Goal: Find specific page/section: Find specific page/section

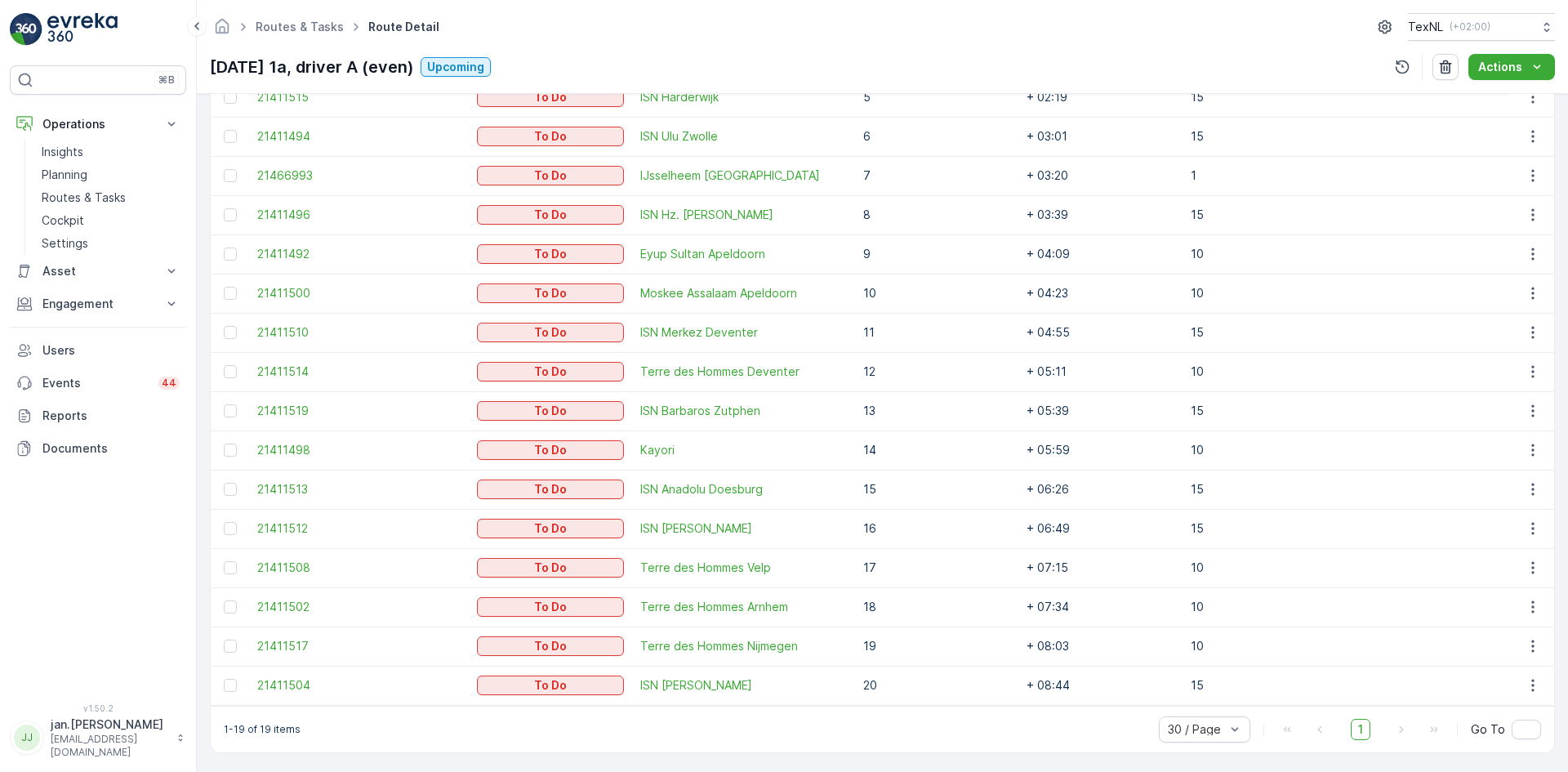
scroll to position [631, 0]
drag, startPoint x: 1068, startPoint y: 677, endPoint x: 1001, endPoint y: 691, distance: 68.4
click at [1019, 690] on td "+ 08:44" at bounding box center [1101, 683] width 164 height 39
click at [97, 195] on p "Routes & Tasks" at bounding box center [84, 197] width 84 height 16
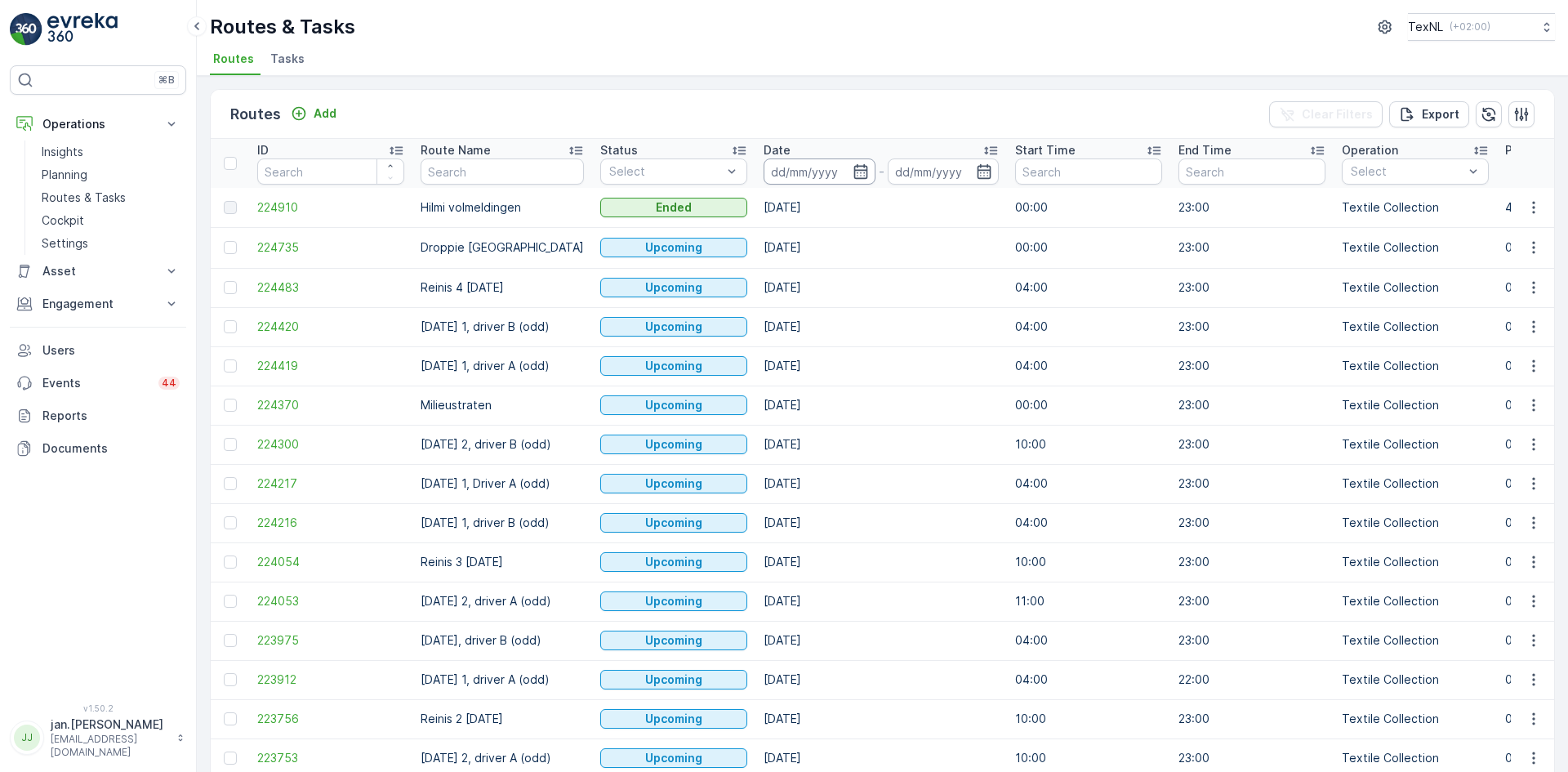
click at [793, 168] on input at bounding box center [820, 171] width 112 height 26
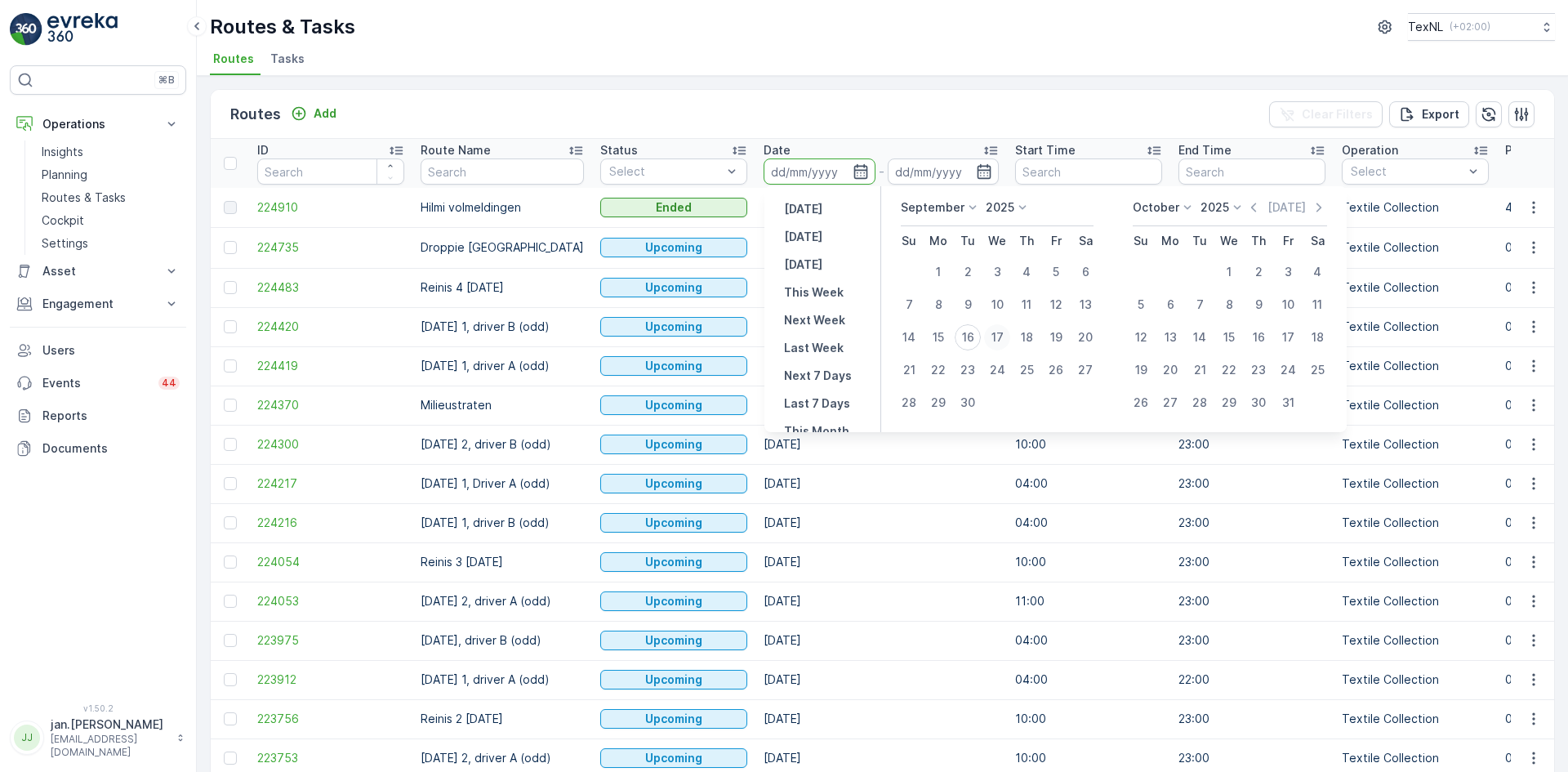
click at [1001, 338] on div "17" at bounding box center [997, 337] width 26 height 26
type input "[DATE]"
click at [1001, 338] on div "17" at bounding box center [997, 337] width 26 height 26
type input "[DATE]"
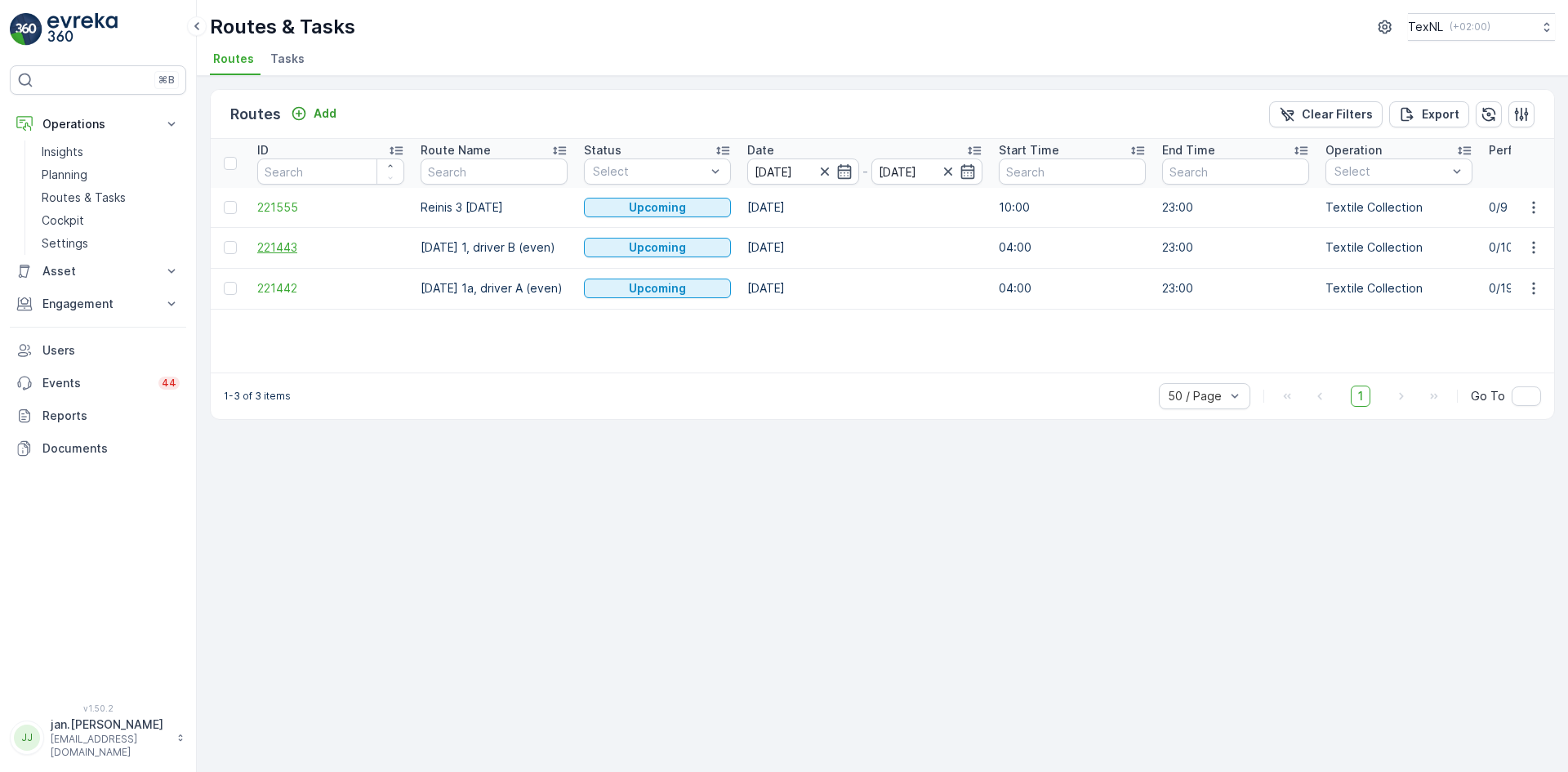
click at [287, 246] on span "221443" at bounding box center [330, 247] width 147 height 16
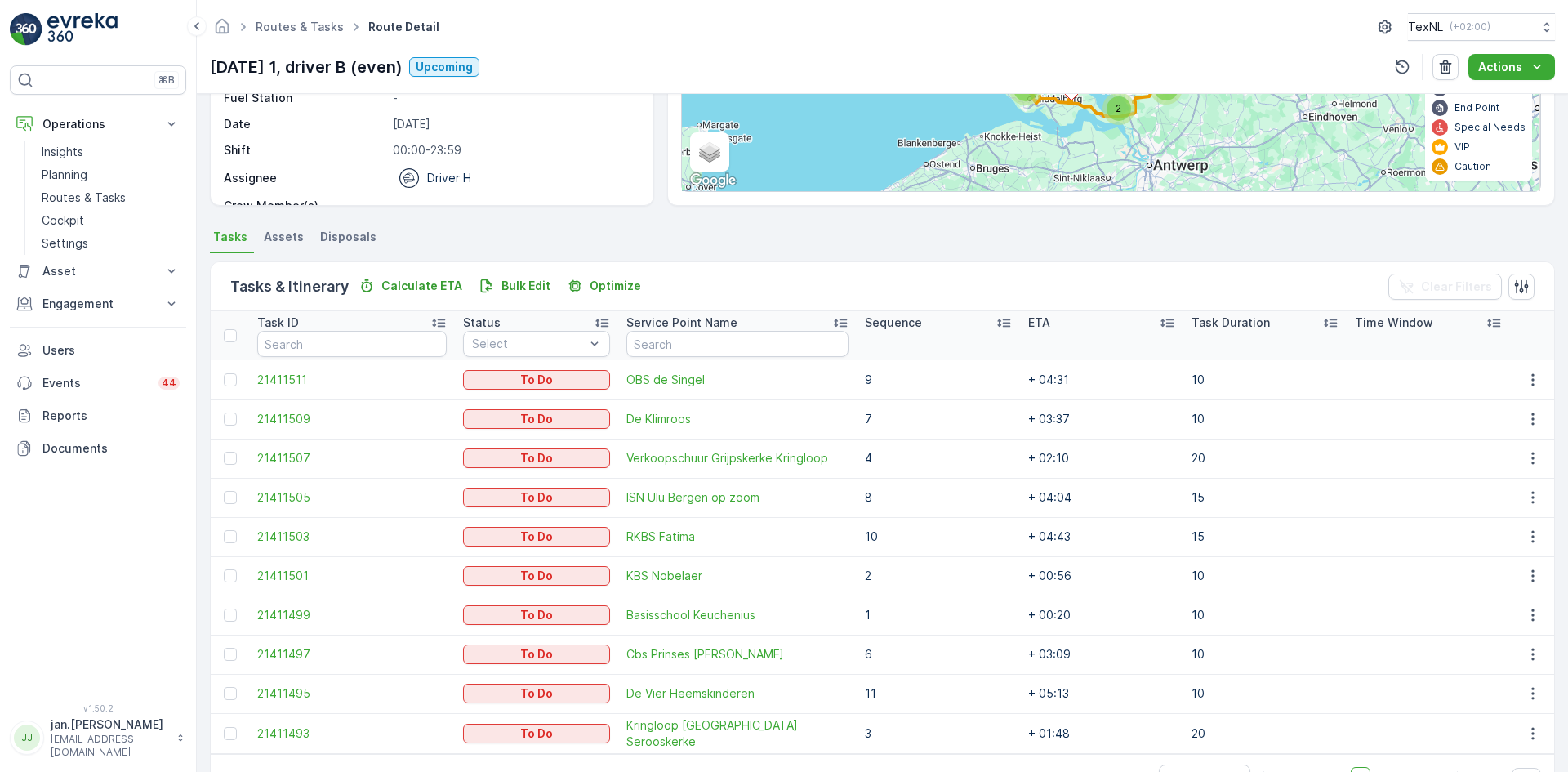
scroll to position [246, 0]
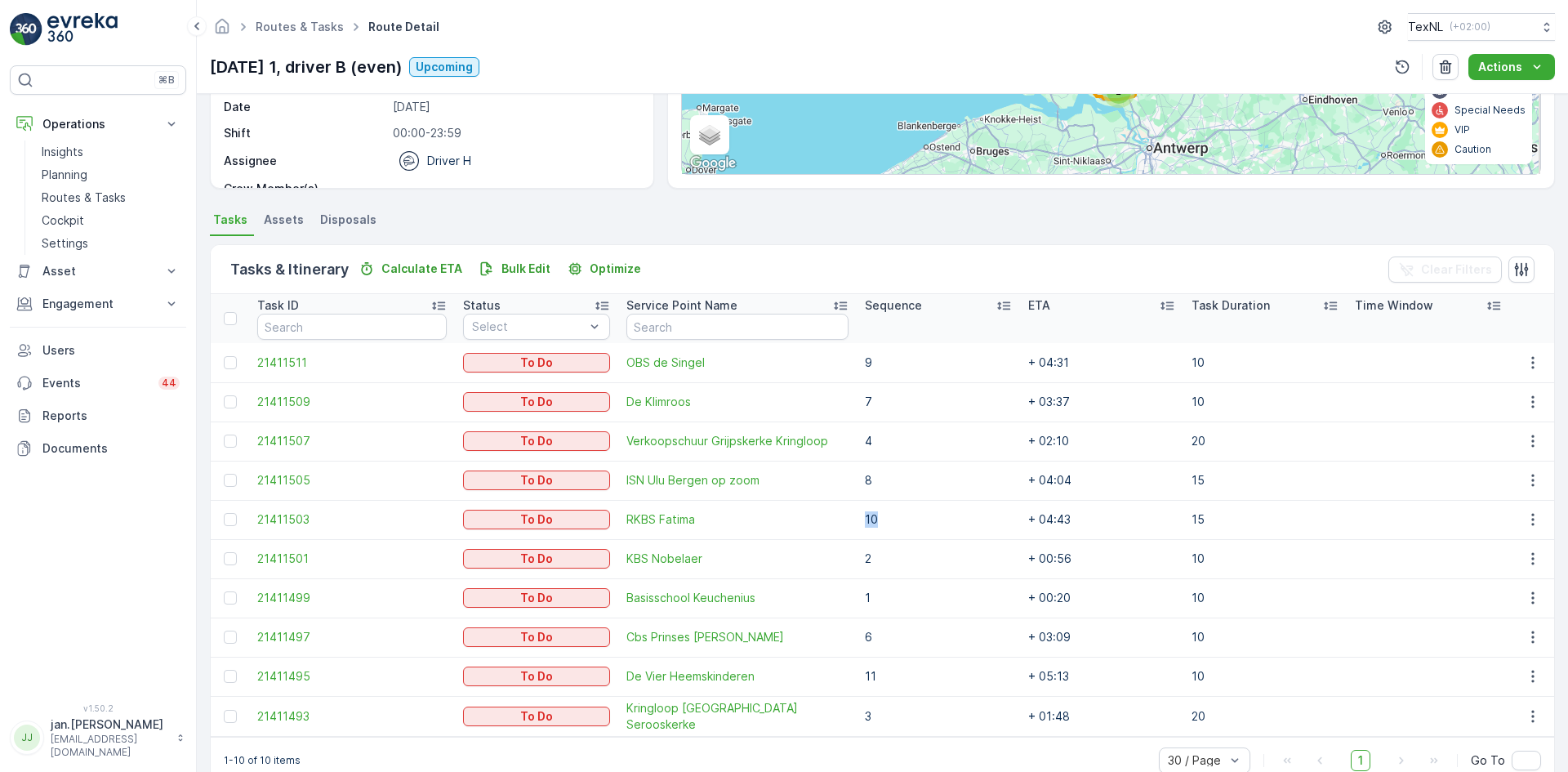
drag, startPoint x: 891, startPoint y: 524, endPoint x: 777, endPoint y: 535, distance: 114.5
click at [777, 535] on tr "21411503 To Do RKBS Fatima 10 + 04:43 15" at bounding box center [883, 519] width 1343 height 39
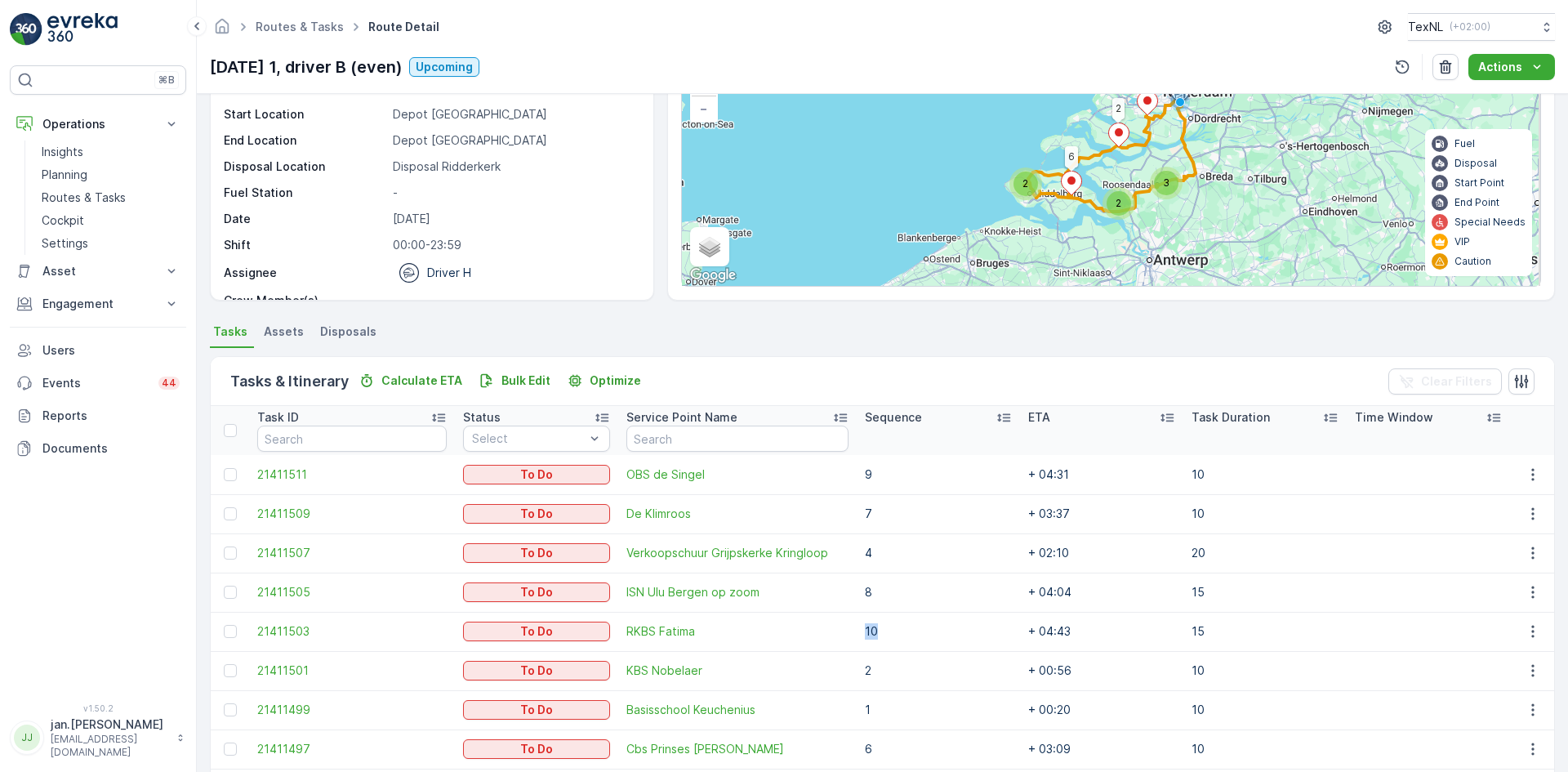
scroll to position [0, 0]
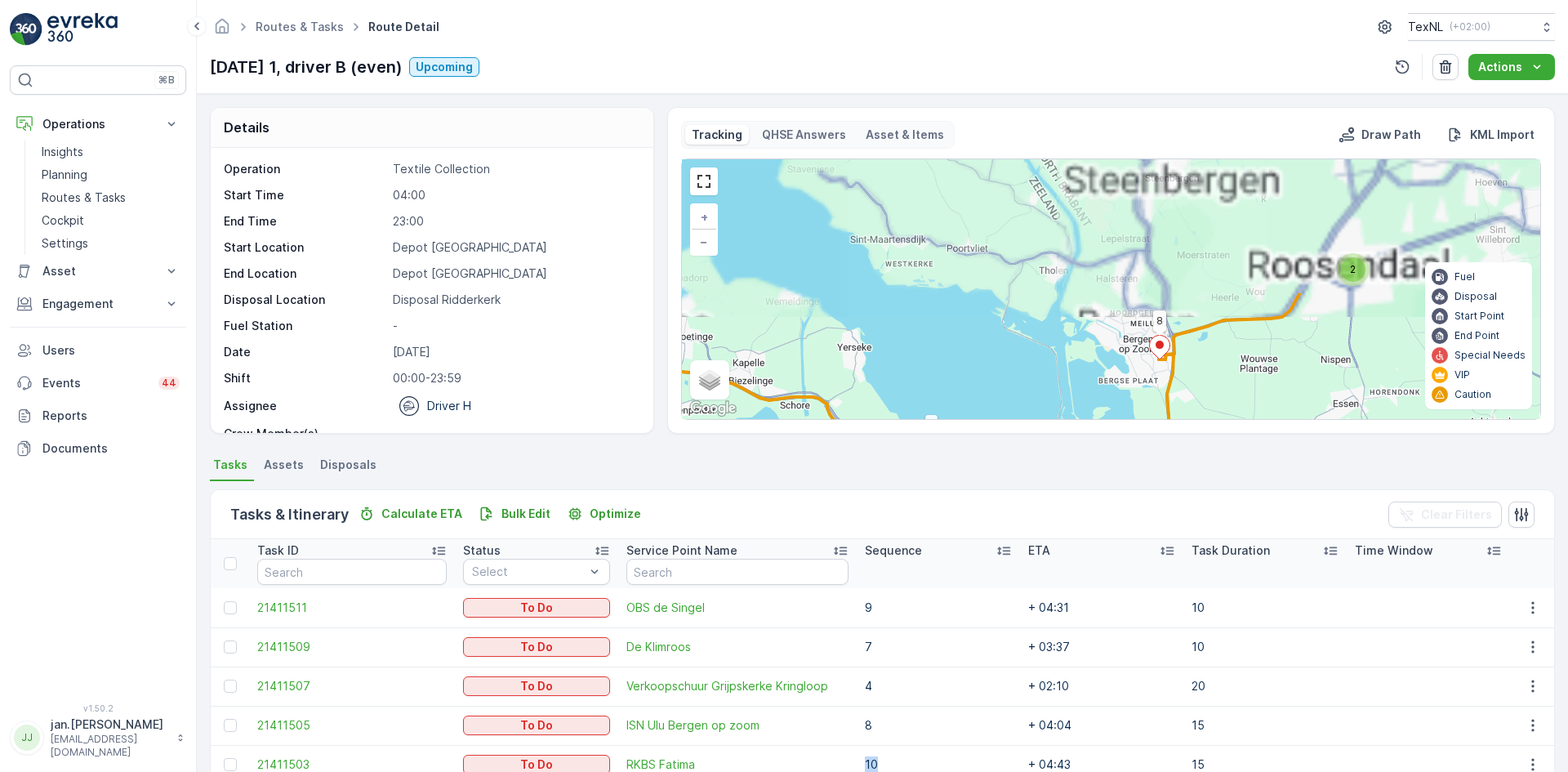
drag, startPoint x: 1168, startPoint y: 280, endPoint x: 1154, endPoint y: 448, distance: 168.6
click at [1154, 452] on div "Details Operation Textile Collection Start Time 04:00 End Time 23:00 Start Loca…" at bounding box center [883, 433] width 1372 height 679
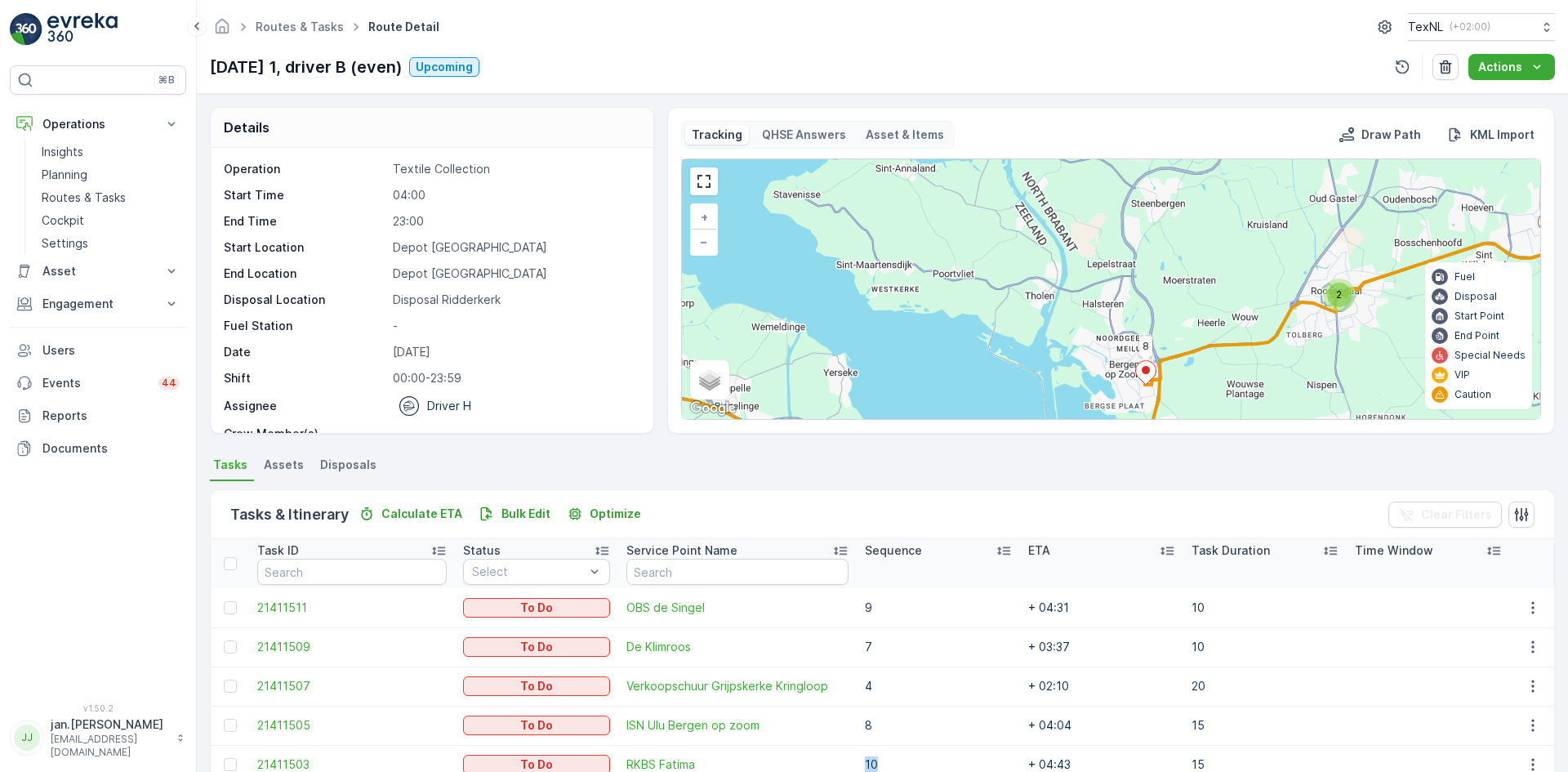
drag, startPoint x: 1107, startPoint y: 337, endPoint x: 1088, endPoint y: 349, distance: 22.5
click at [1088, 349] on div "2 1 2 6 7 8 11 4 3 + − Satellite Roadmap Terrain Hybrid Leaflet Keyboard shortc…" at bounding box center [1111, 288] width 858 height 260
click at [706, 180] on link at bounding box center [704, 182] width 25 height 25
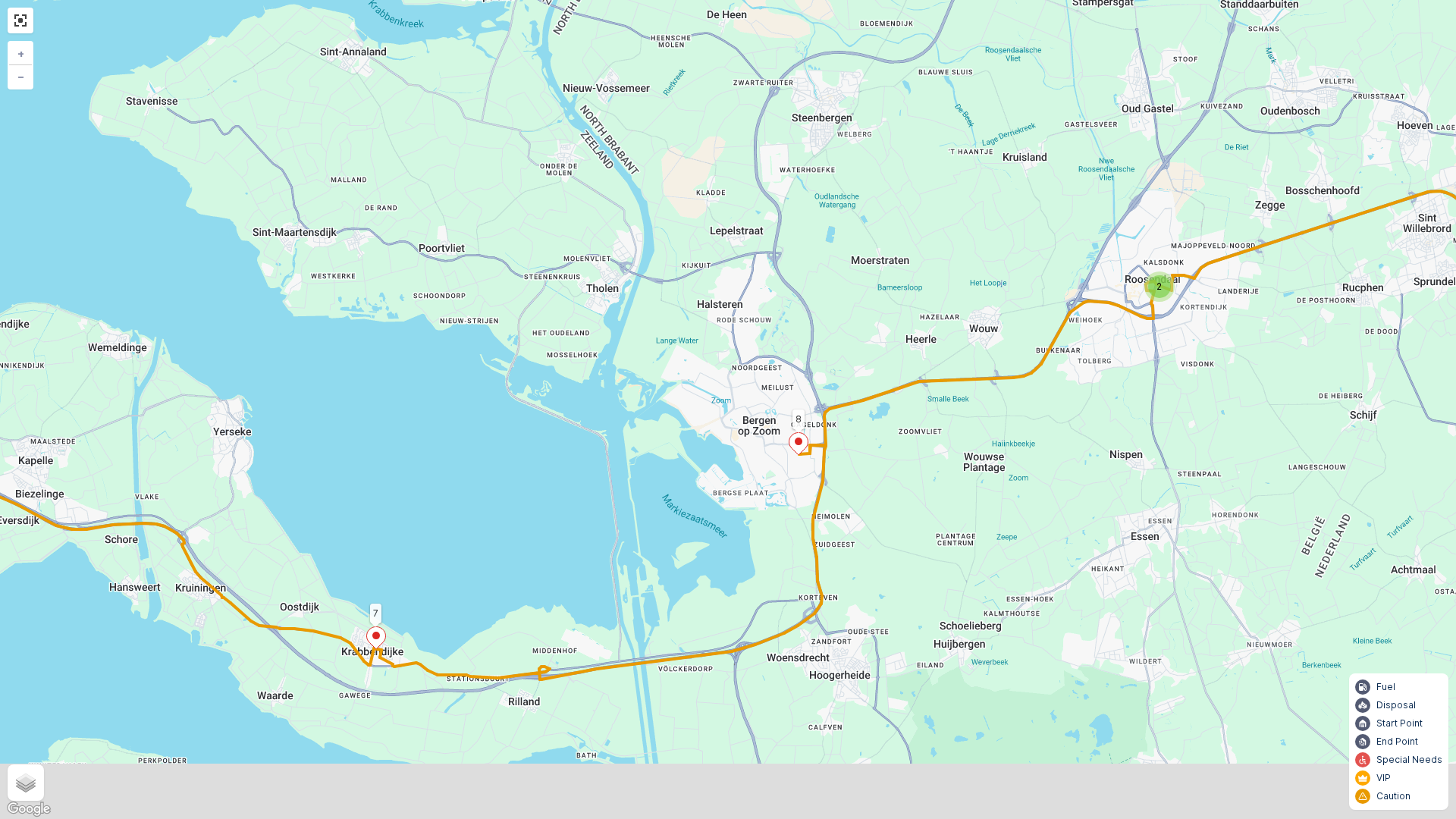
drag, startPoint x: 820, startPoint y: 626, endPoint x: 804, endPoint y: 544, distance: 83.5
click at [804, 544] on div "2 1 2 6 7 8 11 4 3 + − Satellite Roadmap Terrain Hybrid Leaflet Keyboard shortc…" at bounding box center [728, 409] width 1456 height 819
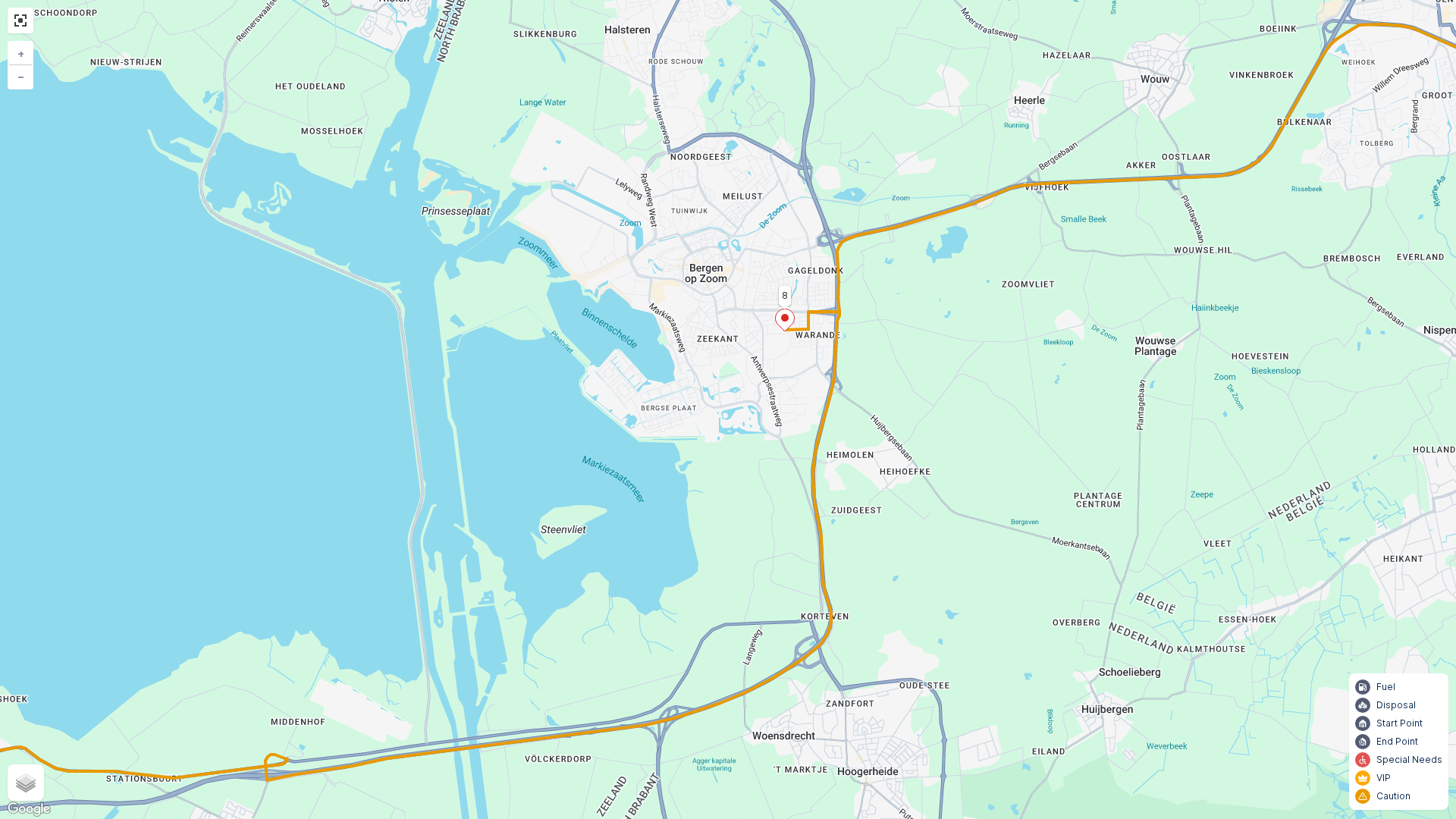
drag, startPoint x: 844, startPoint y: 577, endPoint x: 847, endPoint y: 535, distance: 42.1
click at [847, 535] on div "1 2 6 7 8 11 4 3 9 10 + − Satellite Roadmap Terrain Hybrid Leaflet Keyboard sho…" at bounding box center [728, 409] width 1456 height 819
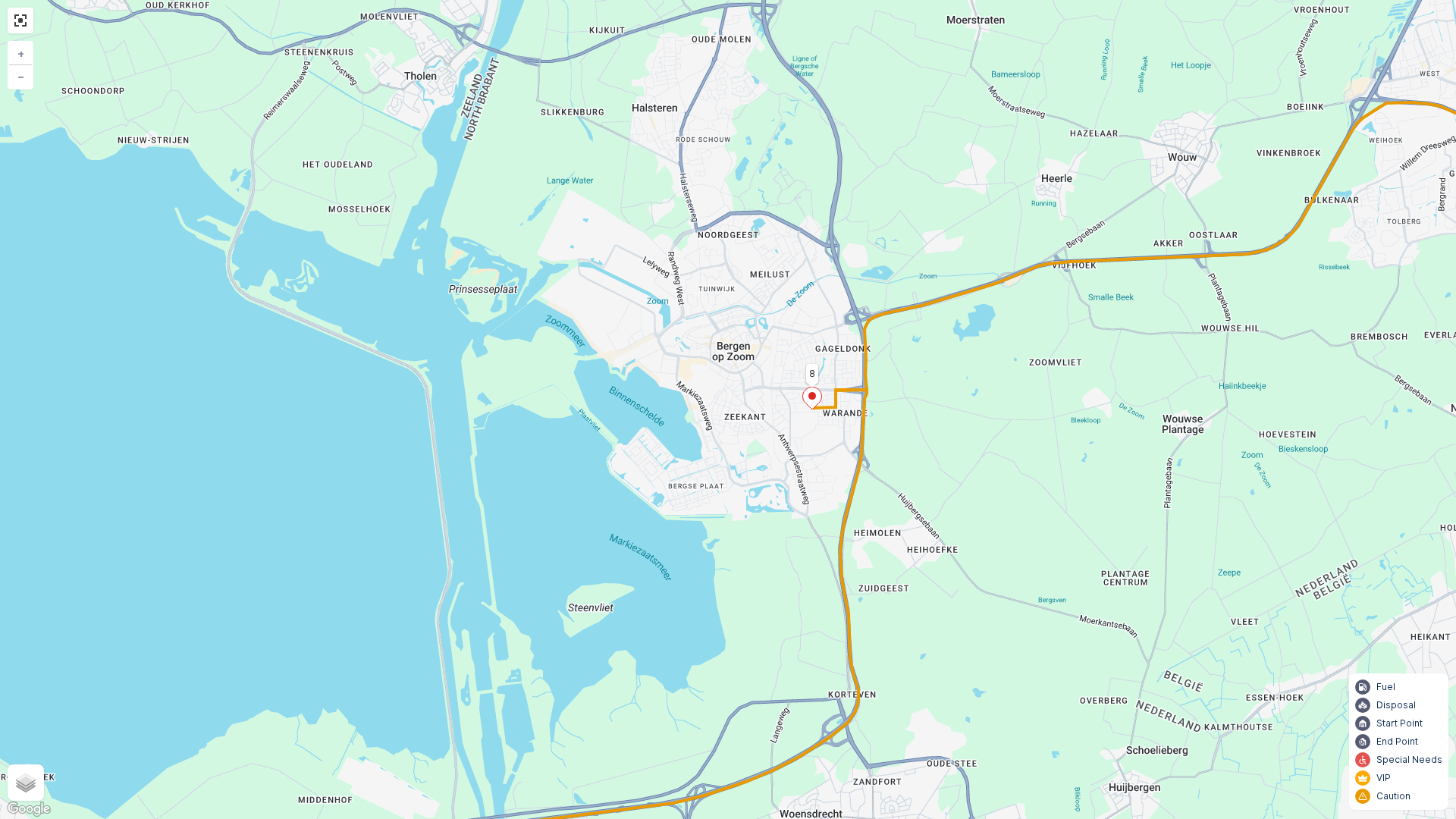
drag, startPoint x: 799, startPoint y: 470, endPoint x: 826, endPoint y: 553, distance: 87.3
click at [826, 553] on div "1 2 6 7 8 11 4 3 9 10 + − Satellite Roadmap Terrain Hybrid Leaflet Keyboard sho…" at bounding box center [728, 409] width 1456 height 819
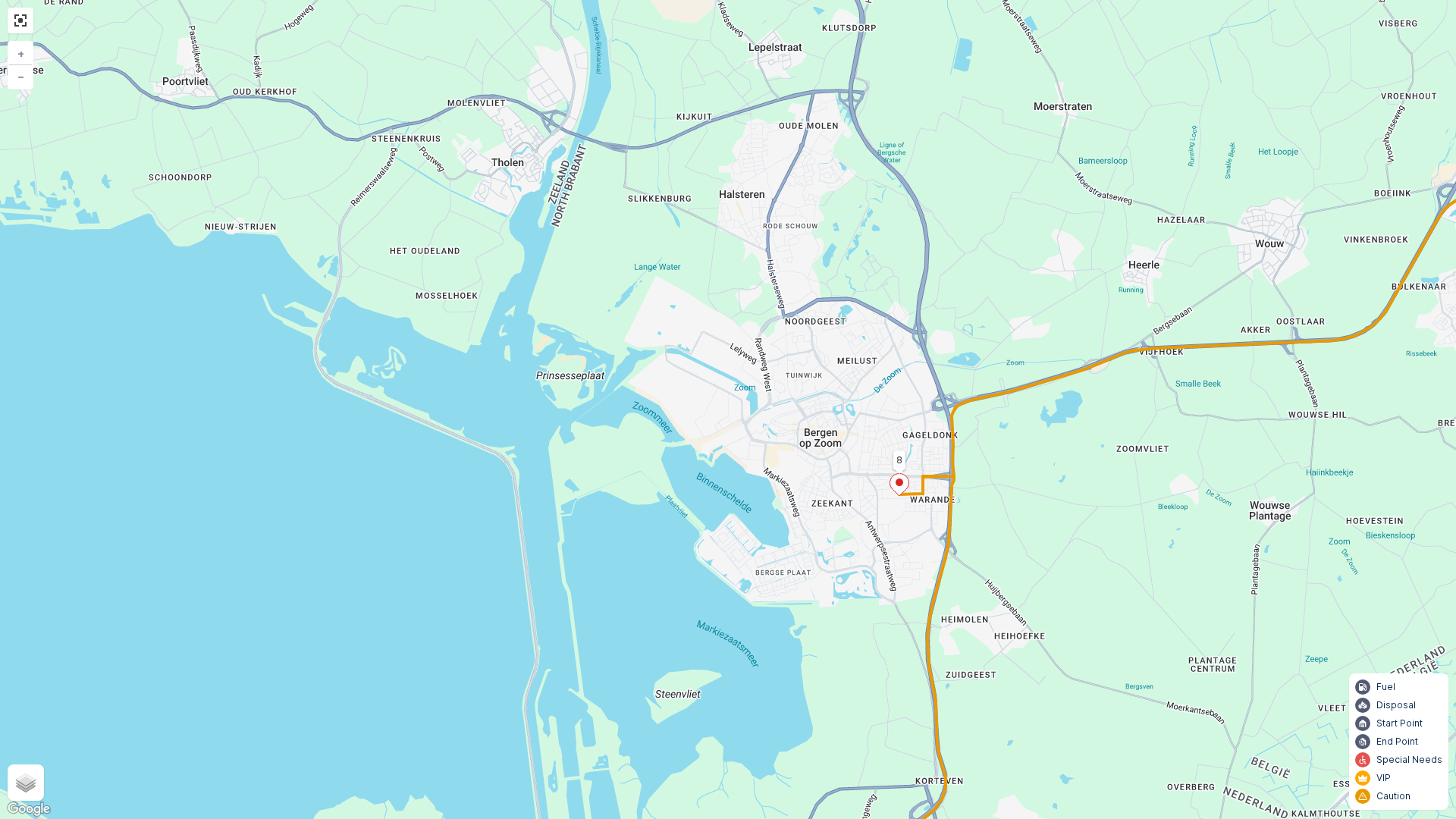
drag, startPoint x: 811, startPoint y: 440, endPoint x: 898, endPoint y: 523, distance: 120.2
click at [899, 523] on div "1 2 6 7 8 11 4 3 9 10 + − Satellite Roadmap Terrain Hybrid Leaflet Keyboard sho…" at bounding box center [728, 409] width 1456 height 819
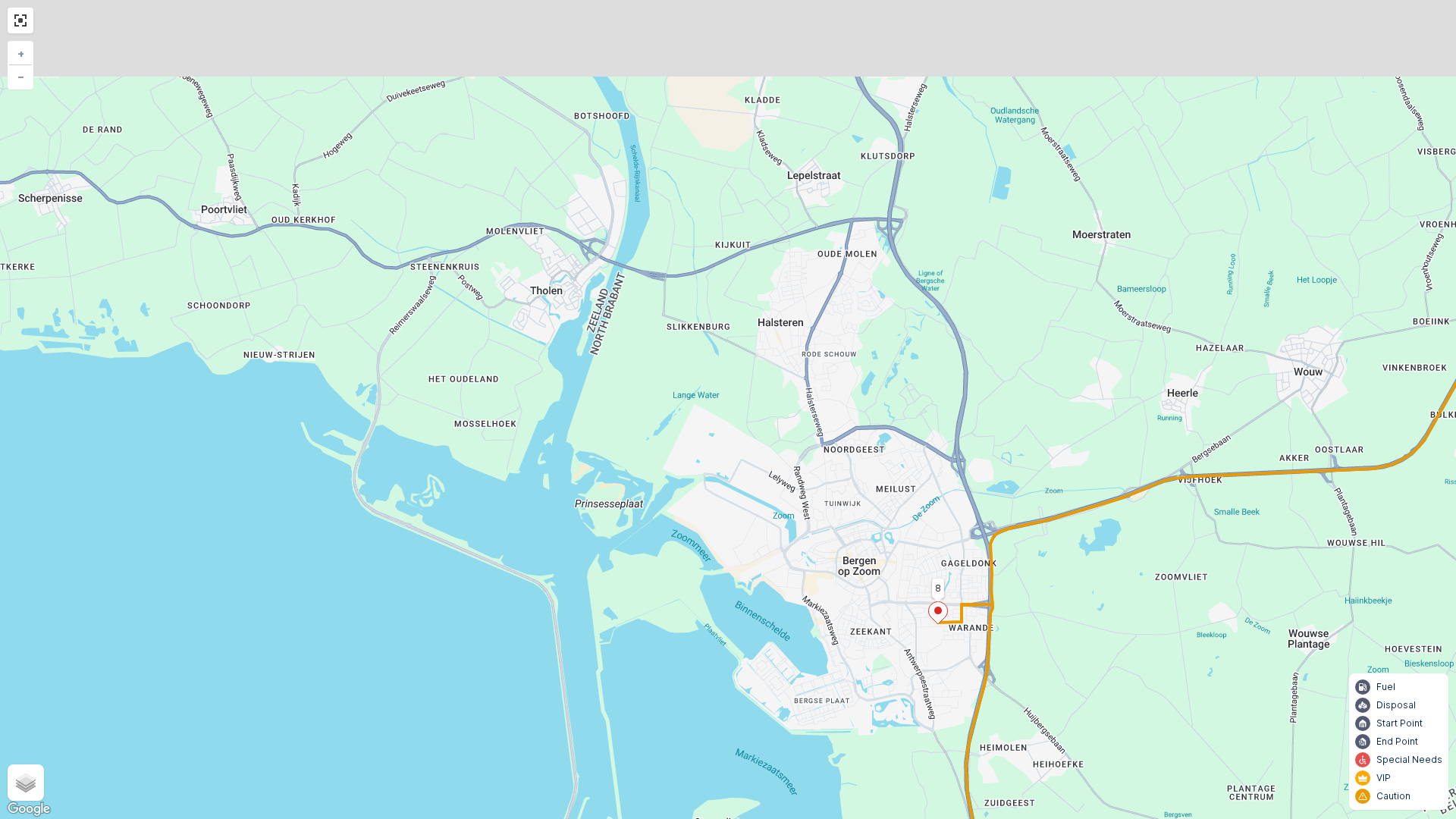
drag, startPoint x: 877, startPoint y: 397, endPoint x: 915, endPoint y: 523, distance: 131.6
click at [915, 523] on div "1 2 6 7 8 11 4 3 9 10 + − Satellite Roadmap Terrain Hybrid Leaflet Keyboard sho…" at bounding box center [728, 409] width 1456 height 819
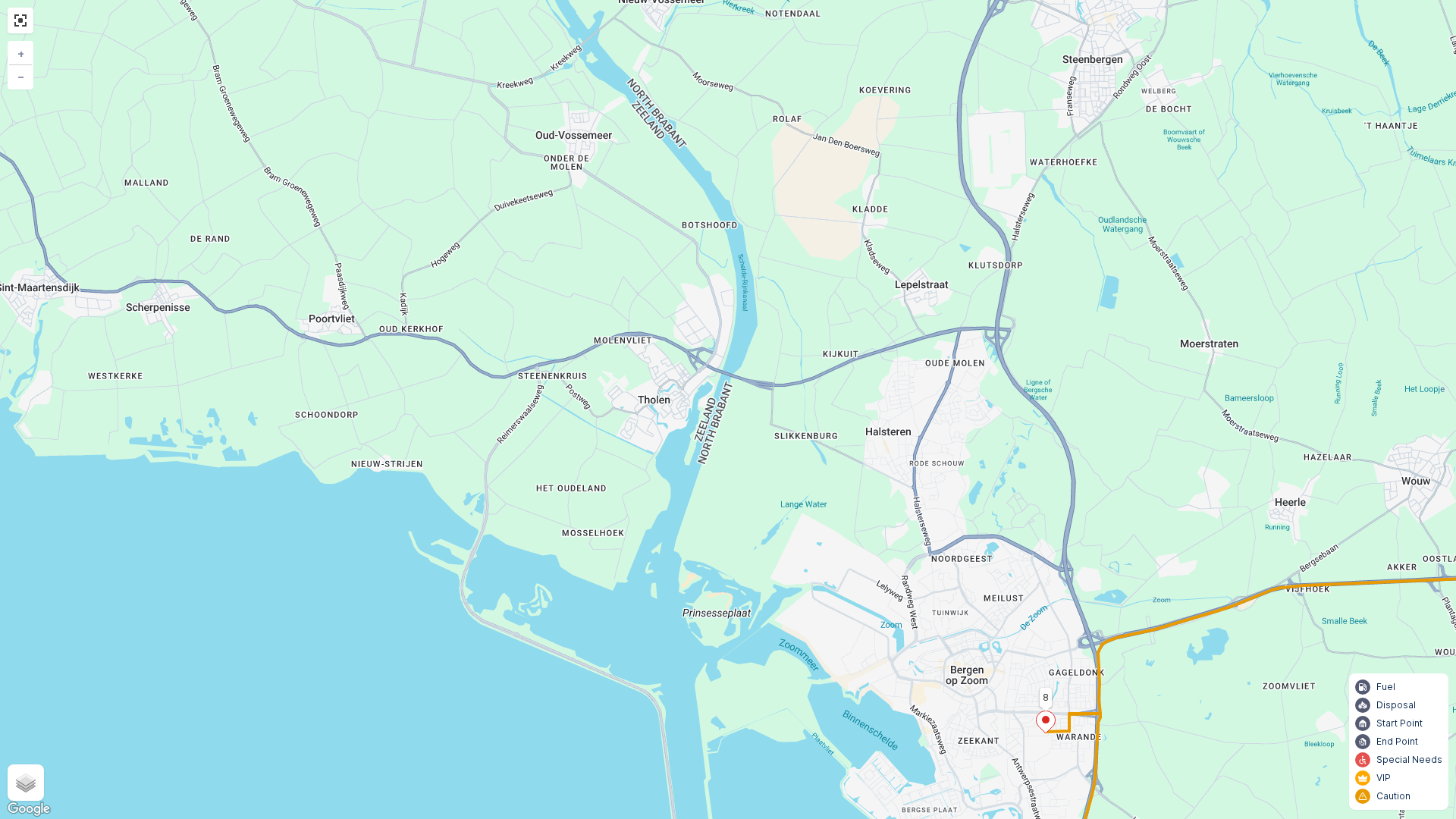
drag, startPoint x: 808, startPoint y: 404, endPoint x: 915, endPoint y: 512, distance: 152.0
click at [915, 512] on div "1 2 6 7 8 11 4 3 9 10 + − Satellite Roadmap Terrain Hybrid Leaflet Keyboard sho…" at bounding box center [728, 409] width 1456 height 819
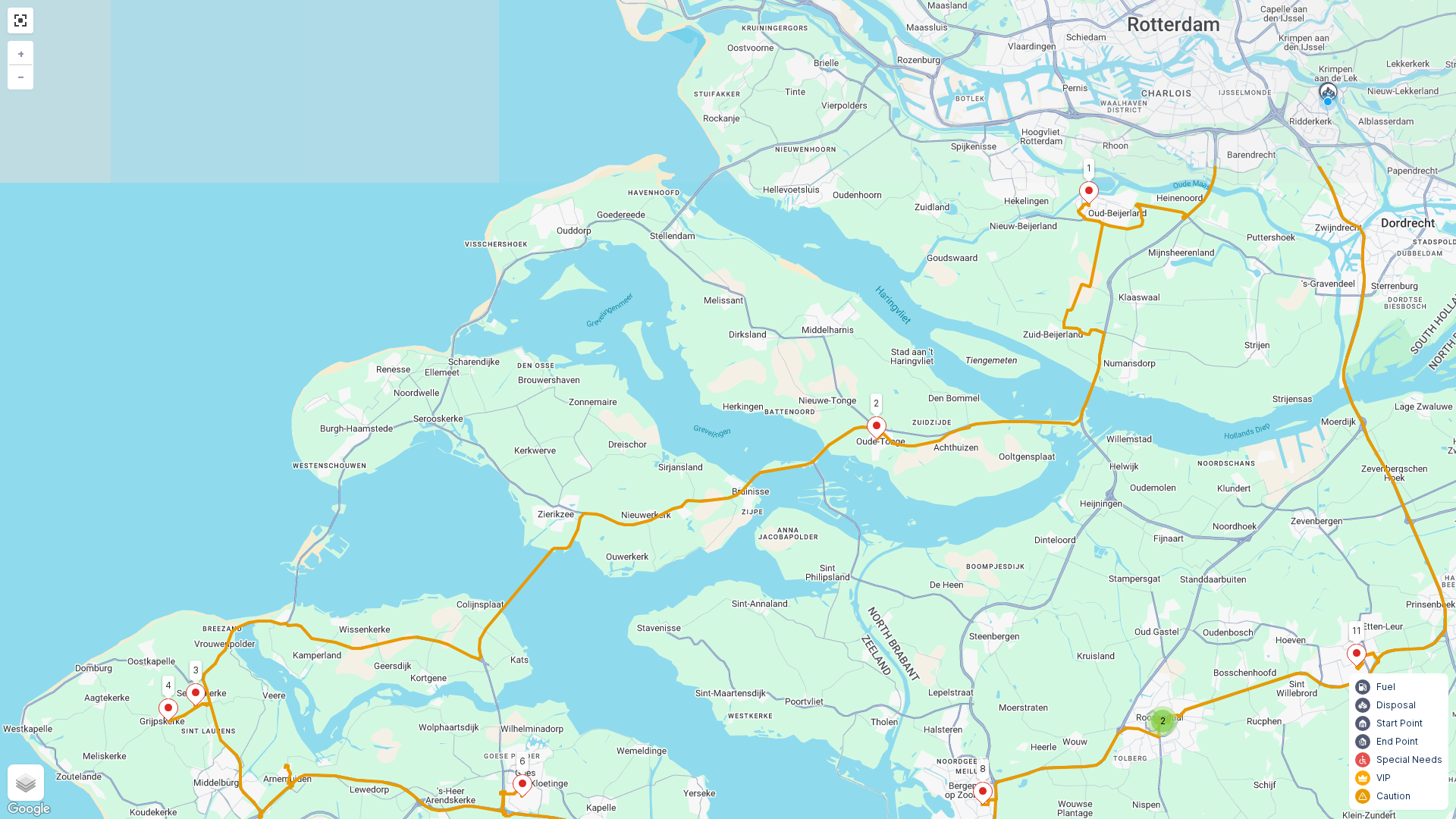
drag, startPoint x: 775, startPoint y: 155, endPoint x: 813, endPoint y: 384, distance: 232.1
click at [814, 404] on div "2 1 2 6 7 8 11 4 3 + − Satellite Roadmap Terrain Hybrid Leaflet Keyboard shortc…" at bounding box center [728, 409] width 1456 height 819
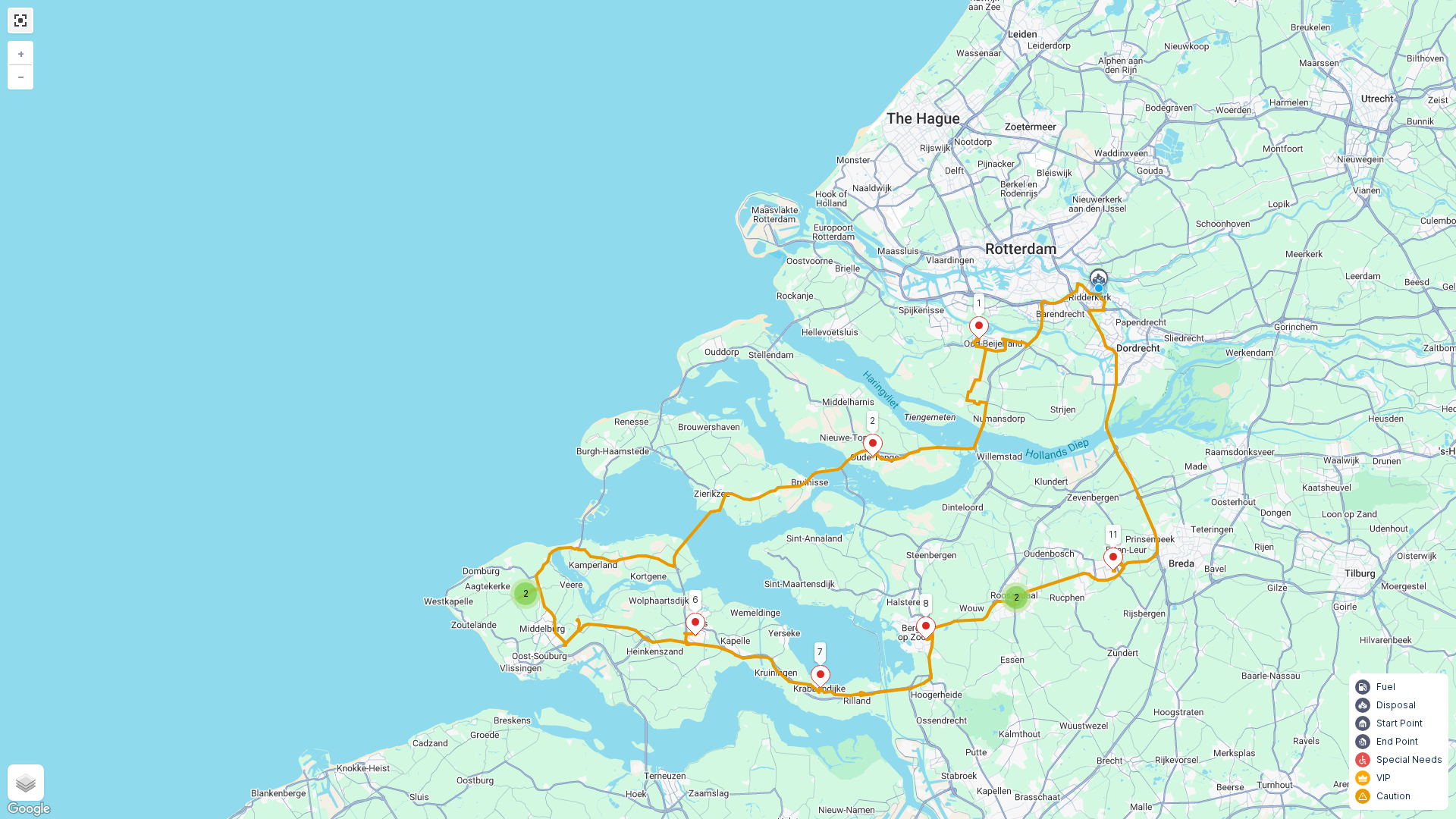
click at [17, 20] on link at bounding box center [20, 20] width 23 height 23
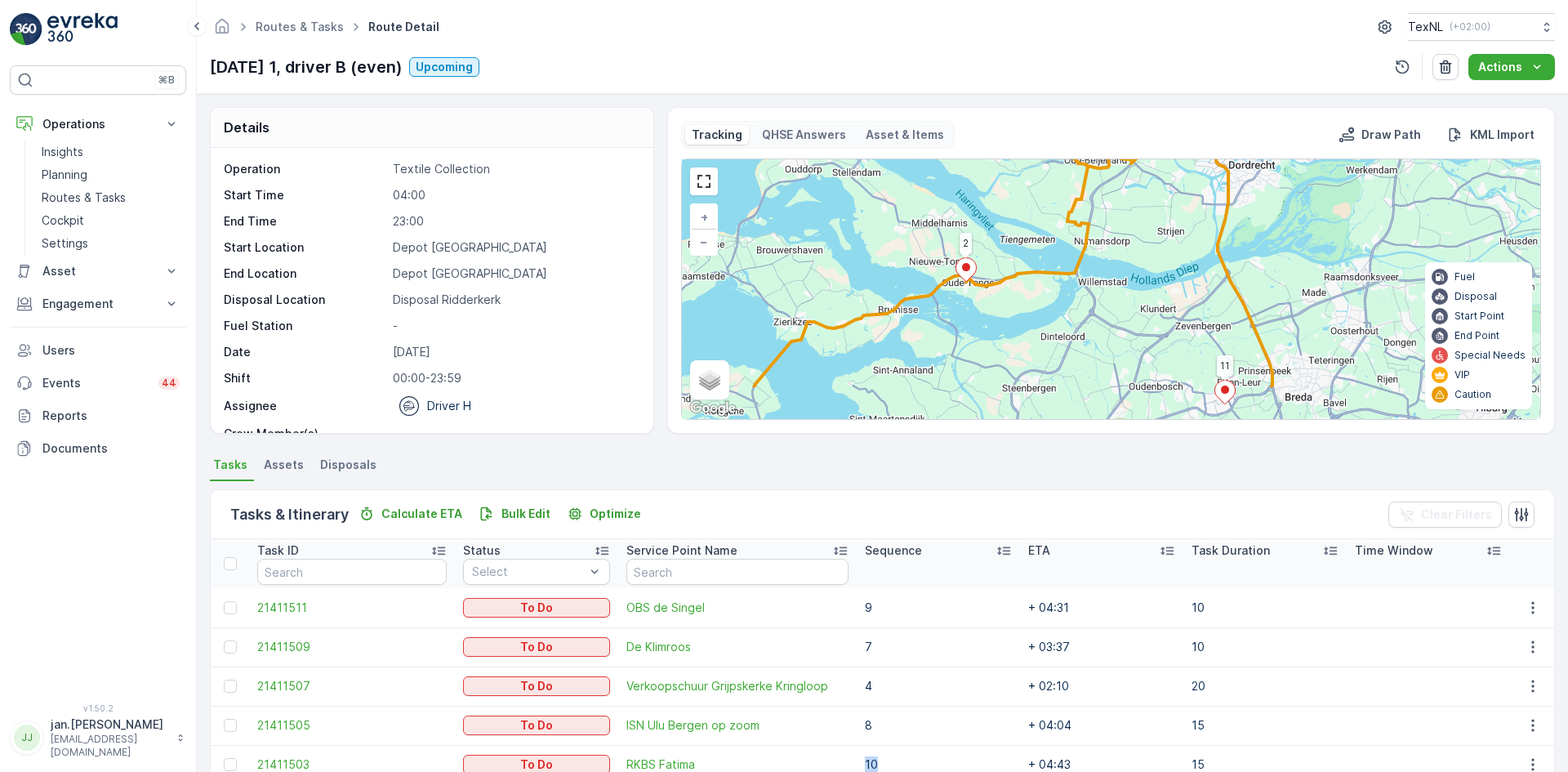
drag, startPoint x: 1030, startPoint y: 360, endPoint x: 813, endPoint y: 314, distance: 221.8
click at [813, 314] on div "2 2 1 2 6 7 8 11 + − Satellite Roadmap Terrain Hybrid Leaflet Keyboard shortcut…" at bounding box center [1111, 288] width 858 height 260
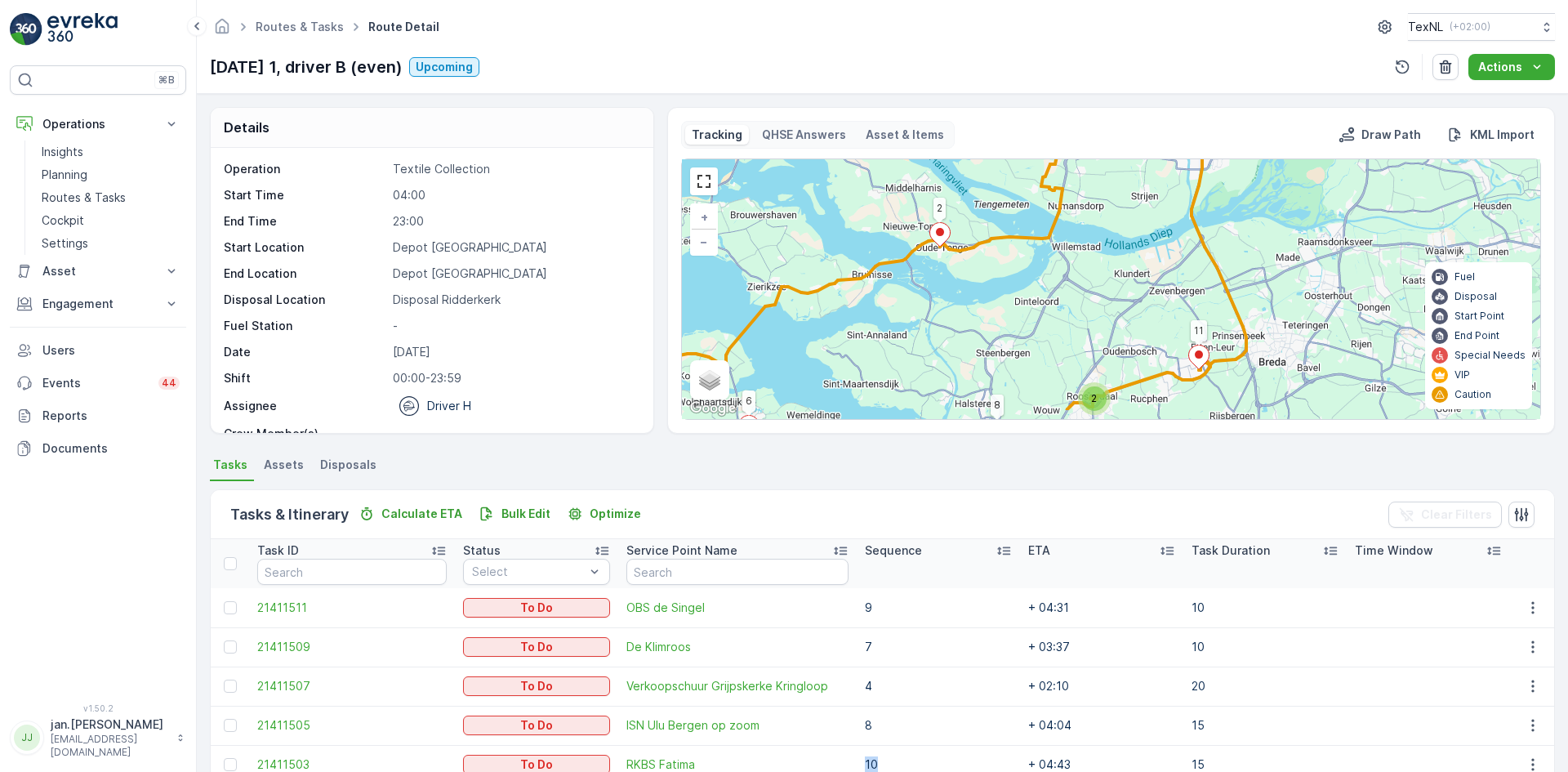
drag, startPoint x: 1010, startPoint y: 252, endPoint x: 985, endPoint y: 217, distance: 43.0
click at [985, 217] on div "2 2 1 2 6 7 8 11 + − Satellite Roadmap Terrain Hybrid Leaflet Keyboard shortcut…" at bounding box center [1111, 288] width 858 height 260
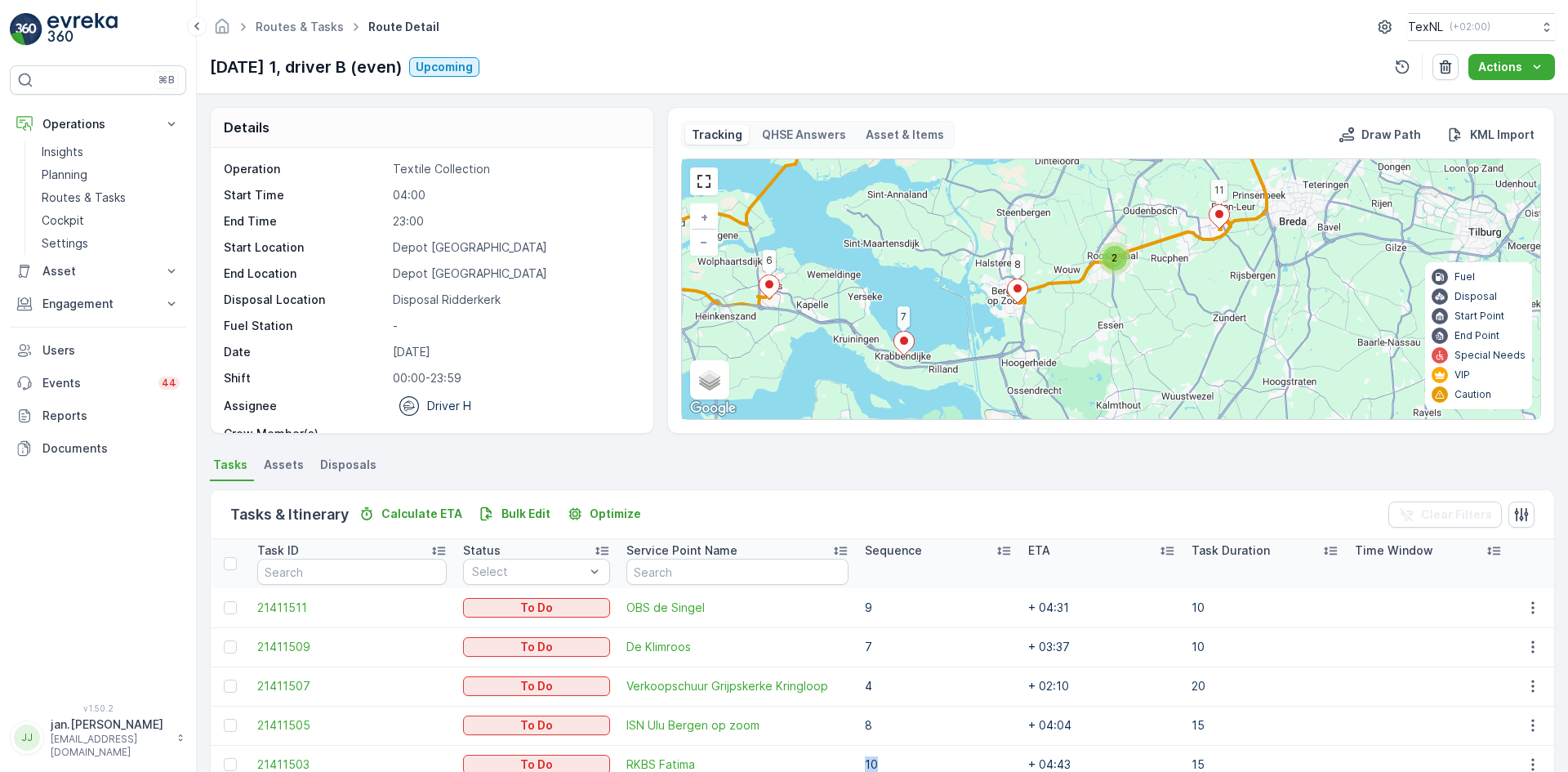
drag, startPoint x: 983, startPoint y: 307, endPoint x: 1003, endPoint y: 167, distance: 141.4
click at [1003, 167] on div "2 2 1 2 6 7 8 11 + − Satellite Roadmap Terrain Hybrid Leaflet Keyboard shortcut…" at bounding box center [1111, 288] width 858 height 260
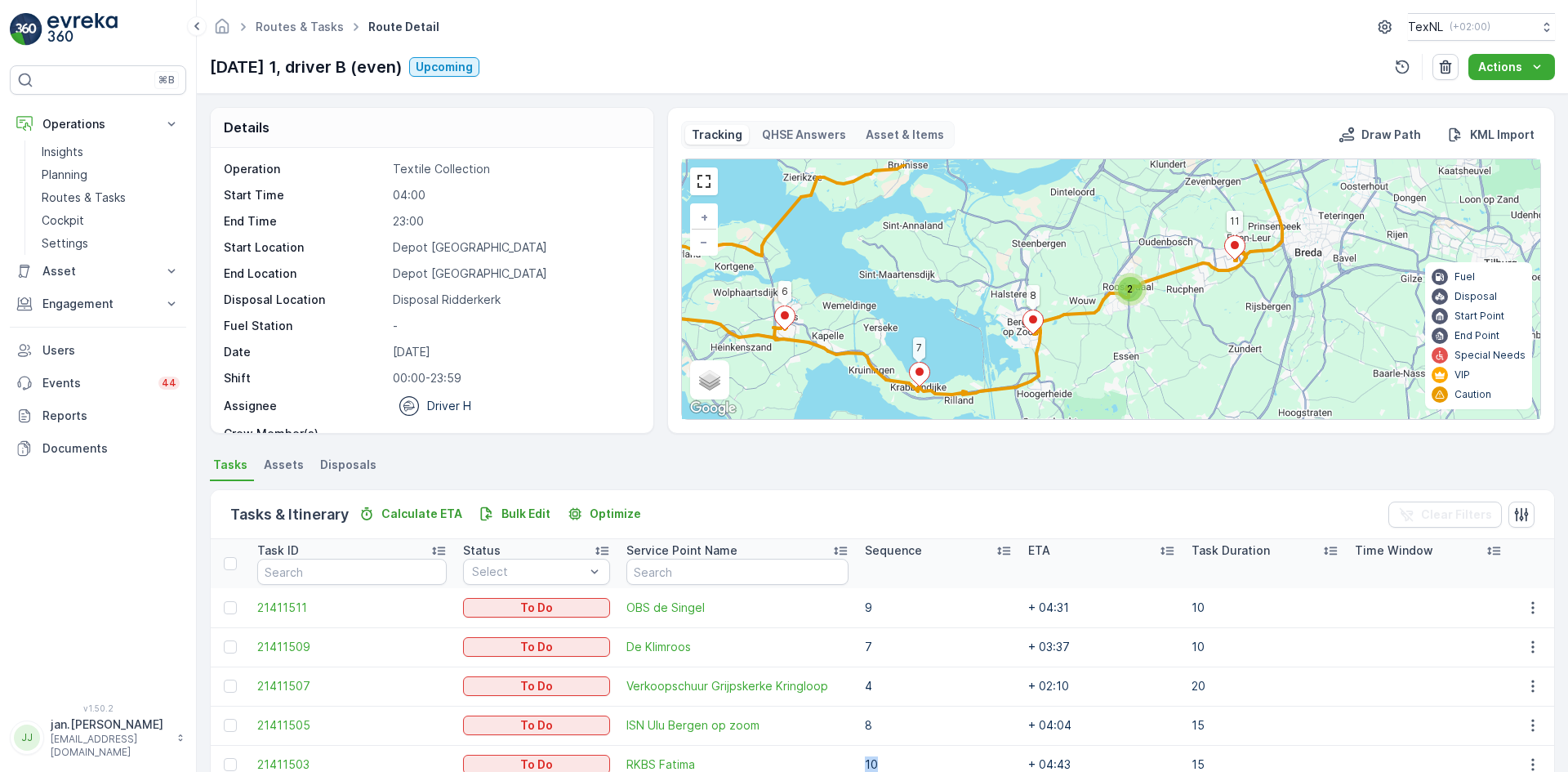
drag, startPoint x: 961, startPoint y: 246, endPoint x: 976, endPoint y: 277, distance: 34.4
click at [976, 277] on div "2 2 1 2 6 7 8 11 + − Satellite Roadmap Terrain Hybrid Leaflet Keyboard shortcut…" at bounding box center [1111, 288] width 858 height 260
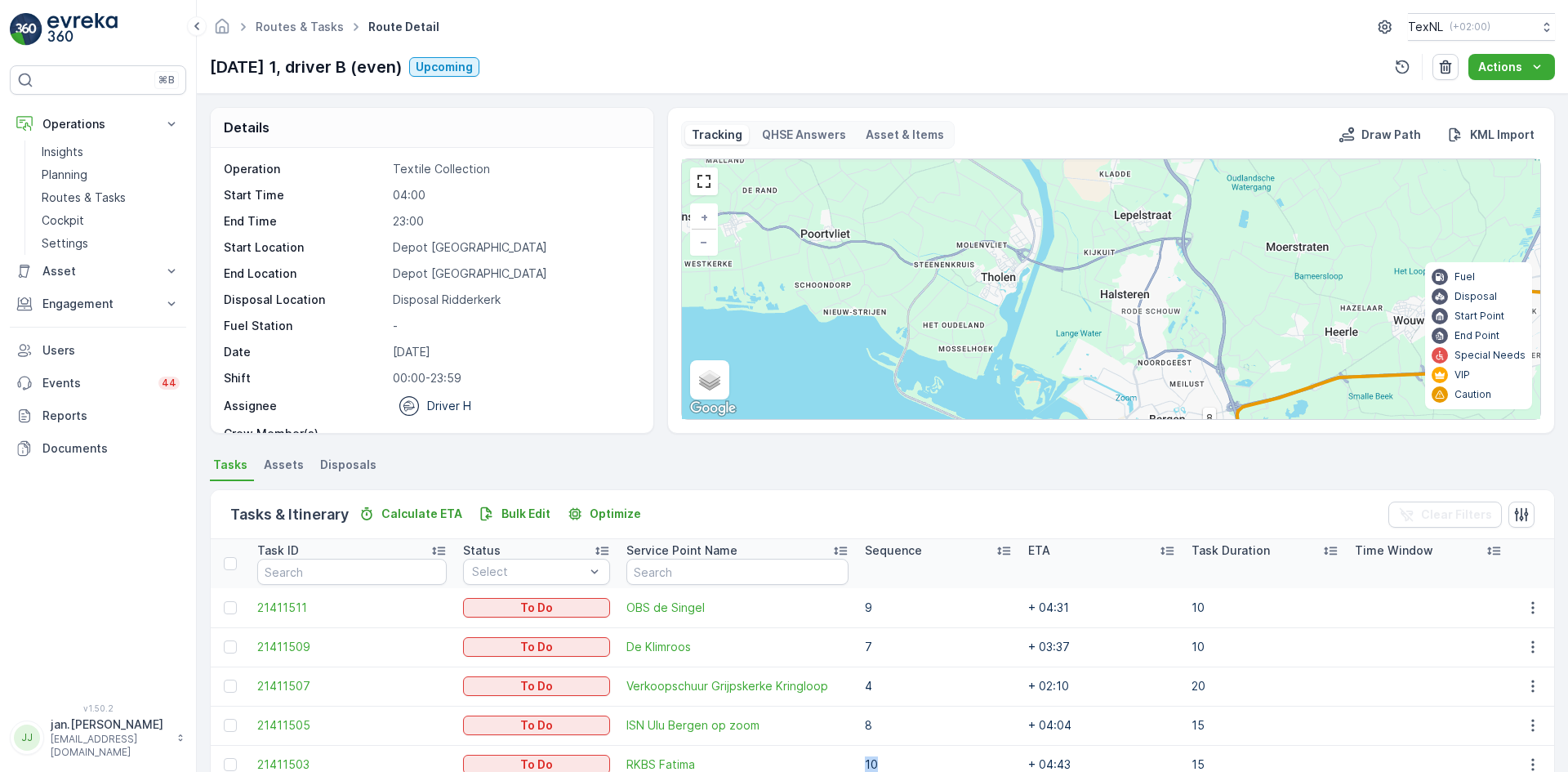
drag, startPoint x: 979, startPoint y: 311, endPoint x: 980, endPoint y: 321, distance: 10.0
click at [980, 321] on div "2 1 2 6 7 8 11 4 3 + − Satellite Roadmap Terrain Hybrid Leaflet Keyboard shortc…" at bounding box center [1111, 288] width 858 height 260
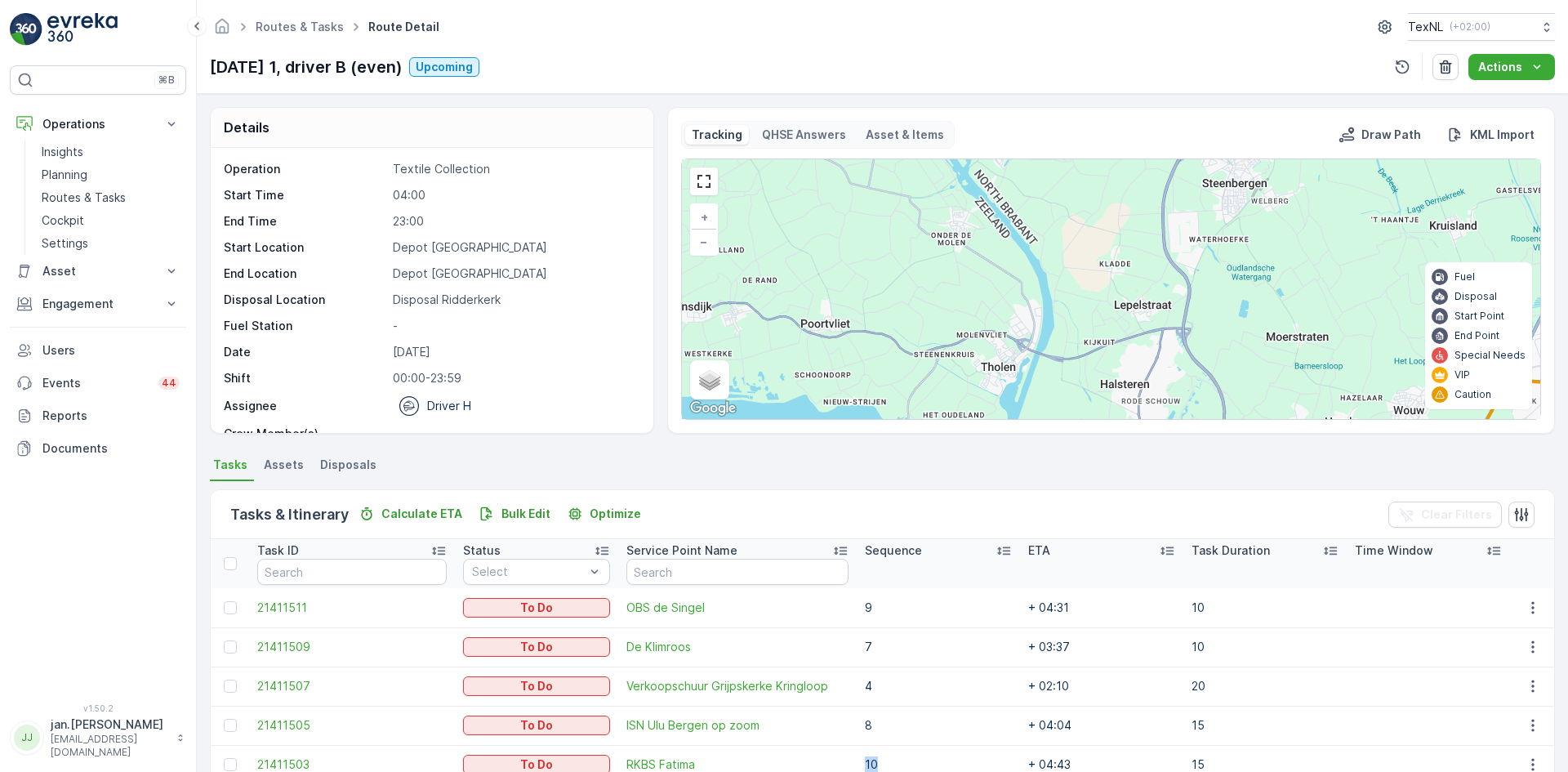
drag, startPoint x: 1001, startPoint y: 285, endPoint x: 1001, endPoint y: 397, distance: 112.0
click at [1001, 397] on div "2 1 2 6 7 8 11 4 3 + − Satellite Roadmap Terrain Hybrid Leaflet Keyboard shortc…" at bounding box center [1111, 288] width 858 height 260
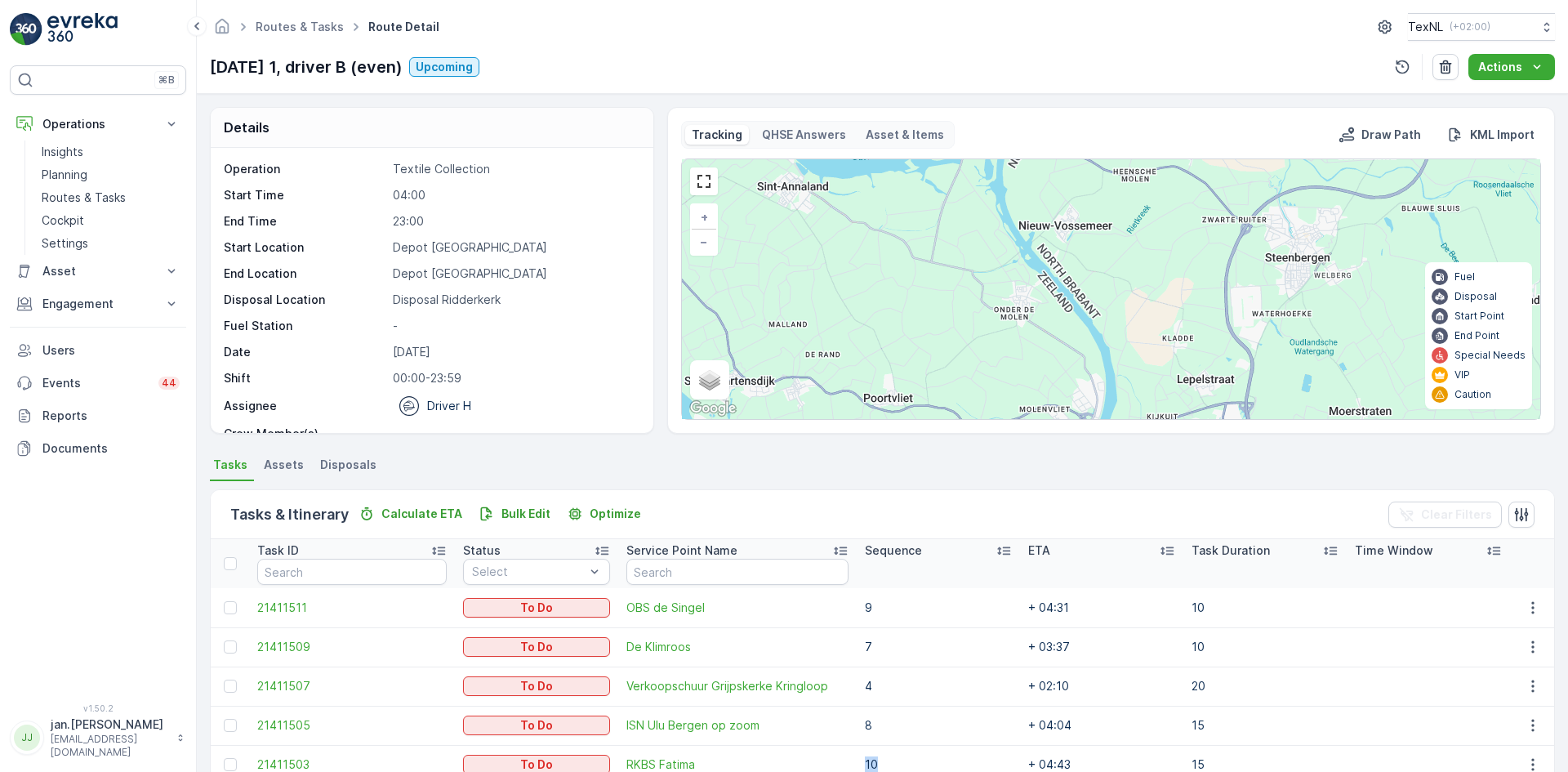
drag, startPoint x: 981, startPoint y: 306, endPoint x: 1046, endPoint y: 327, distance: 68.3
click at [1046, 327] on div "2 1 2 6 7 8 11 4 3 + − Satellite Roadmap Terrain Hybrid Leaflet Keyboard shortc…" at bounding box center [1111, 288] width 858 height 260
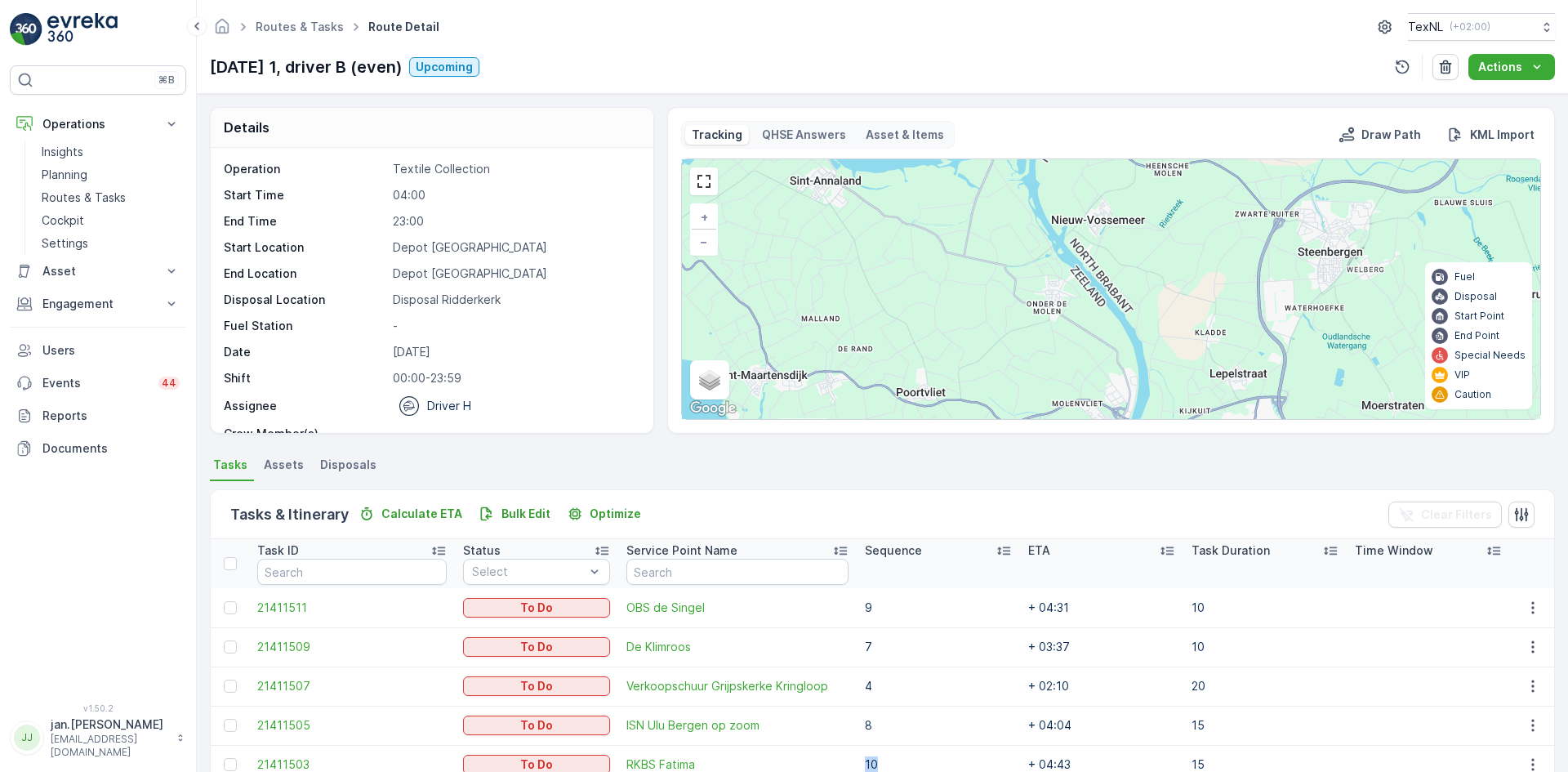
drag, startPoint x: 999, startPoint y: 263, endPoint x: 1031, endPoint y: 257, distance: 32.6
click at [1031, 257] on div "2 1 2 6 7 8 11 4 3 + − Satellite Roadmap Terrain Hybrid Leaflet Keyboard shortc…" at bounding box center [1111, 288] width 858 height 260
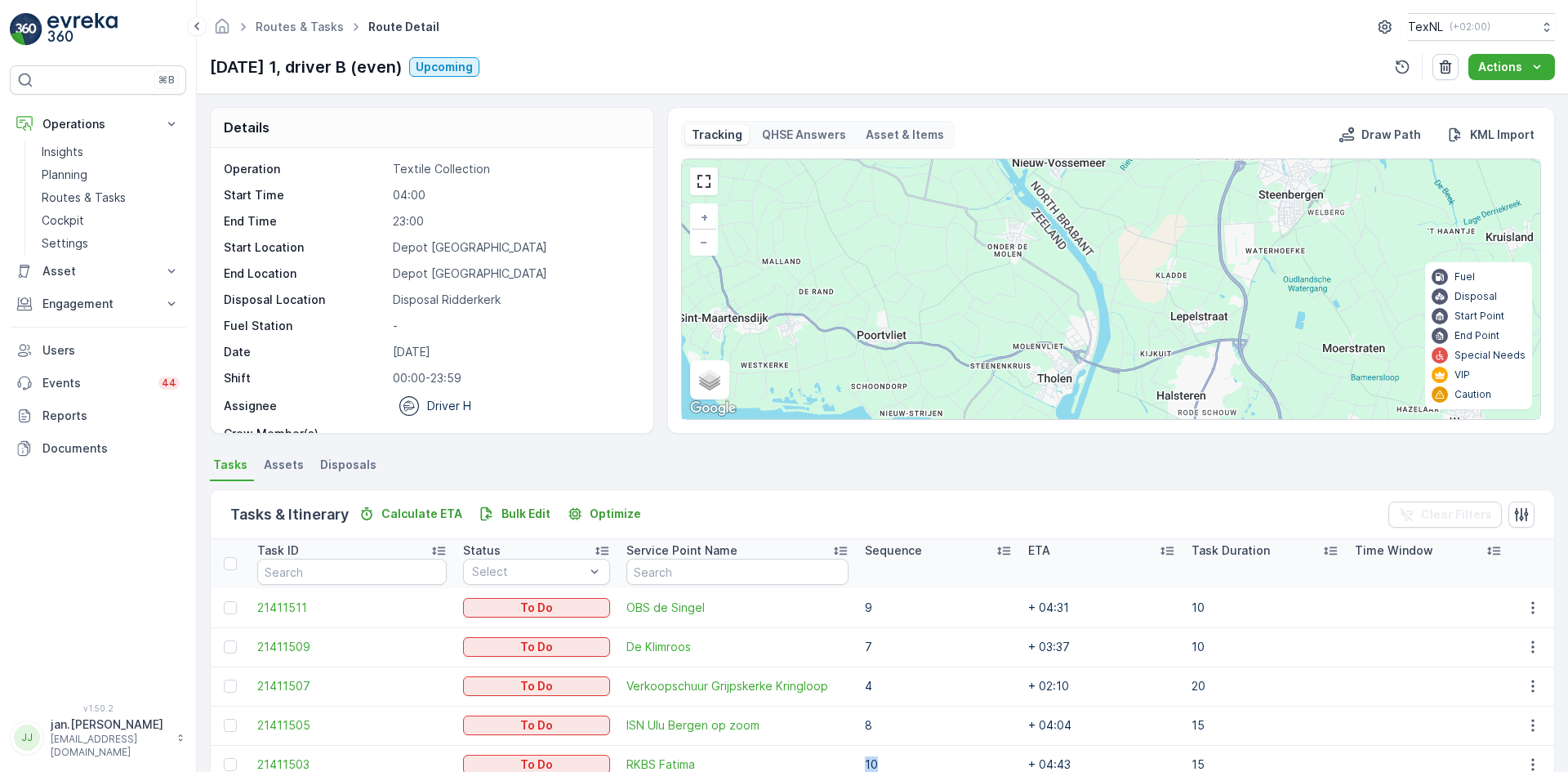
drag, startPoint x: 1082, startPoint y: 294, endPoint x: 1043, endPoint y: 239, distance: 67.4
click at [1043, 239] on div "2 1 2 6 7 8 11 4 3 + − Satellite Roadmap Terrain Hybrid Leaflet Keyboard shortc…" at bounding box center [1111, 288] width 858 height 260
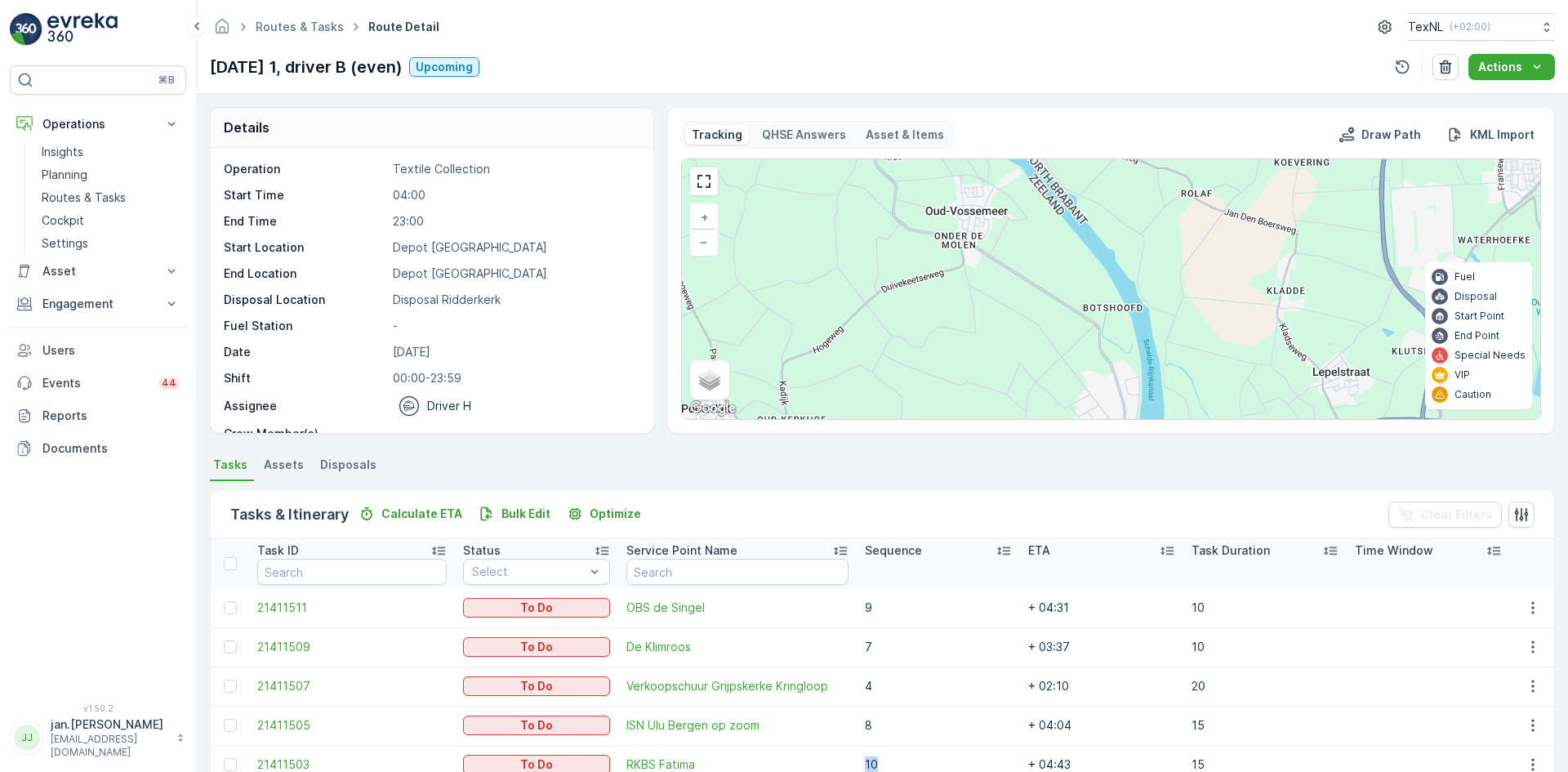
drag, startPoint x: 1047, startPoint y: 332, endPoint x: 1055, endPoint y: 371, distance: 39.8
click at [1055, 371] on div "1 2 6 7 8 11 4 3 9 10 + − Satellite Roadmap Terrain Hybrid Leaflet Keyboard sho…" at bounding box center [1111, 288] width 858 height 260
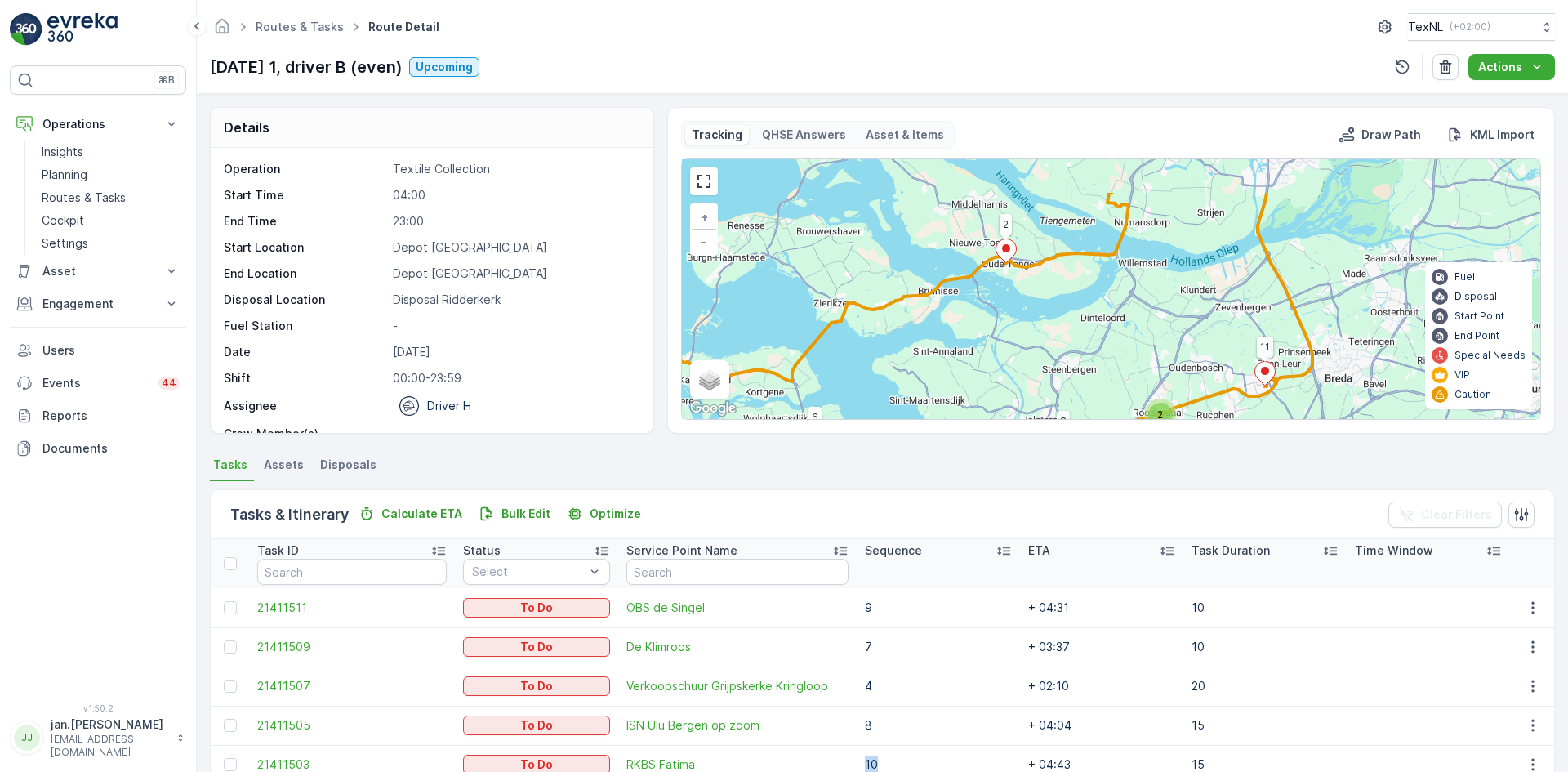
drag, startPoint x: 993, startPoint y: 315, endPoint x: 988, endPoint y: 374, distance: 59.2
click at [988, 374] on div "2 2 1 2 6 7 8 11 + − Satellite Roadmap Terrain Hybrid Leaflet Keyboard shortcut…" at bounding box center [1111, 288] width 858 height 260
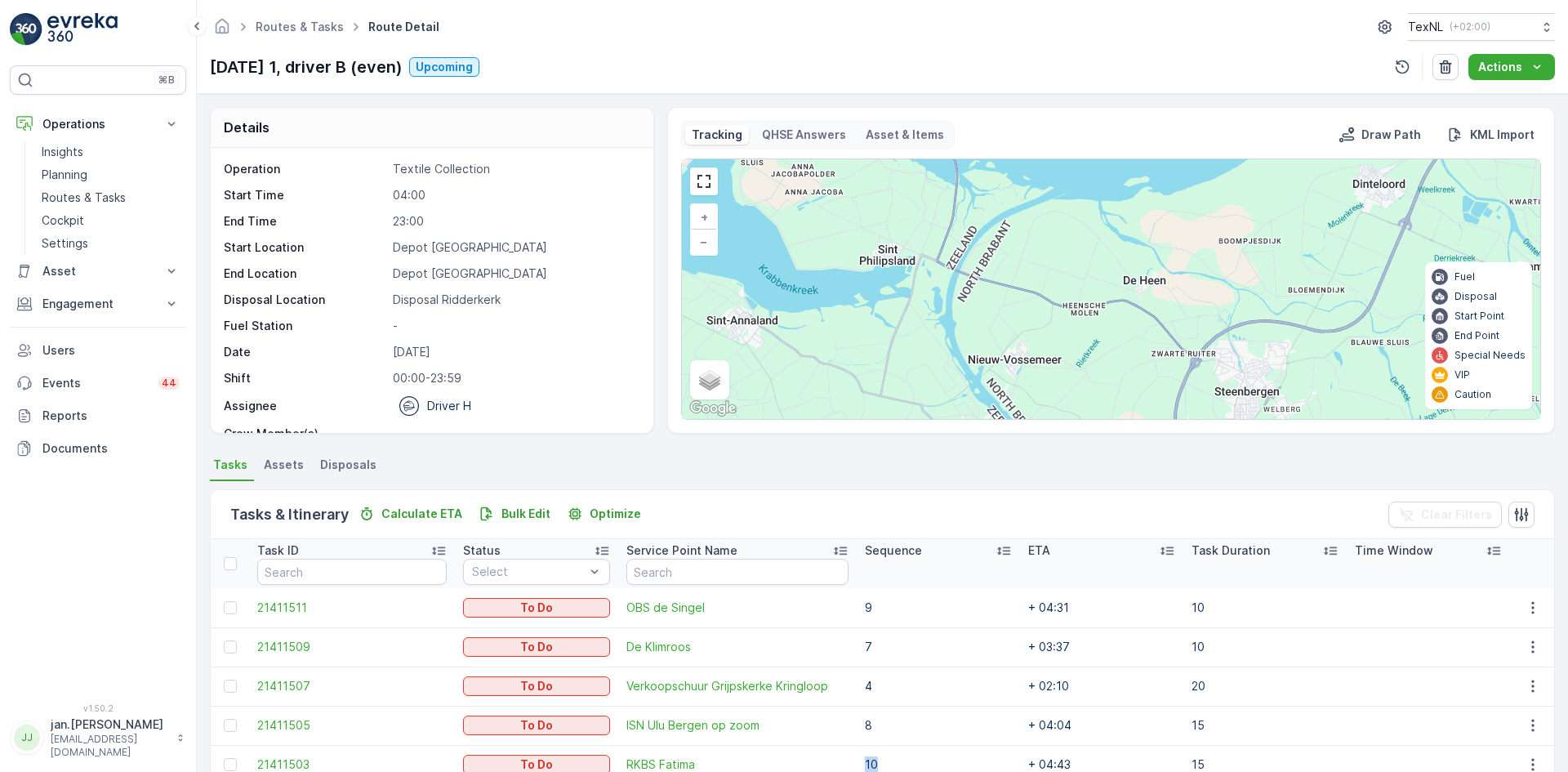
drag, startPoint x: 1040, startPoint y: 361, endPoint x: 1017, endPoint y: 293, distance: 71.8
click at [1017, 293] on div "2 1 2 6 7 8 11 4 3 + − Satellite Roadmap Terrain Hybrid Leaflet Keyboard shortc…" at bounding box center [1111, 288] width 858 height 260
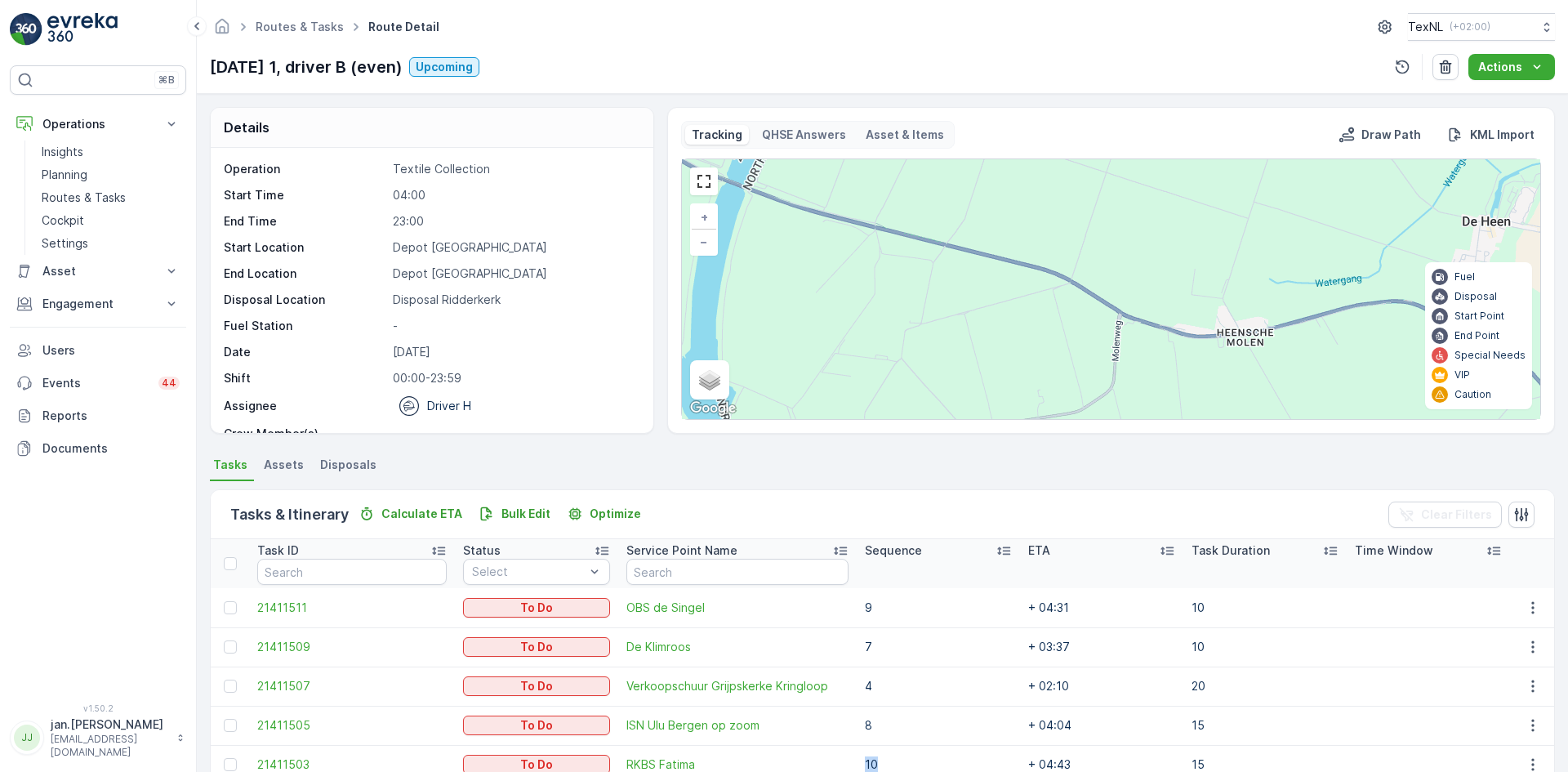
drag, startPoint x: 1069, startPoint y: 317, endPoint x: 1054, endPoint y: 338, distance: 25.8
click at [1054, 338] on div "1 2 6 7 8 11 4 3 9 10 + − Satellite Roadmap Terrain Hybrid Leaflet Keyboard sho…" at bounding box center [1111, 288] width 858 height 260
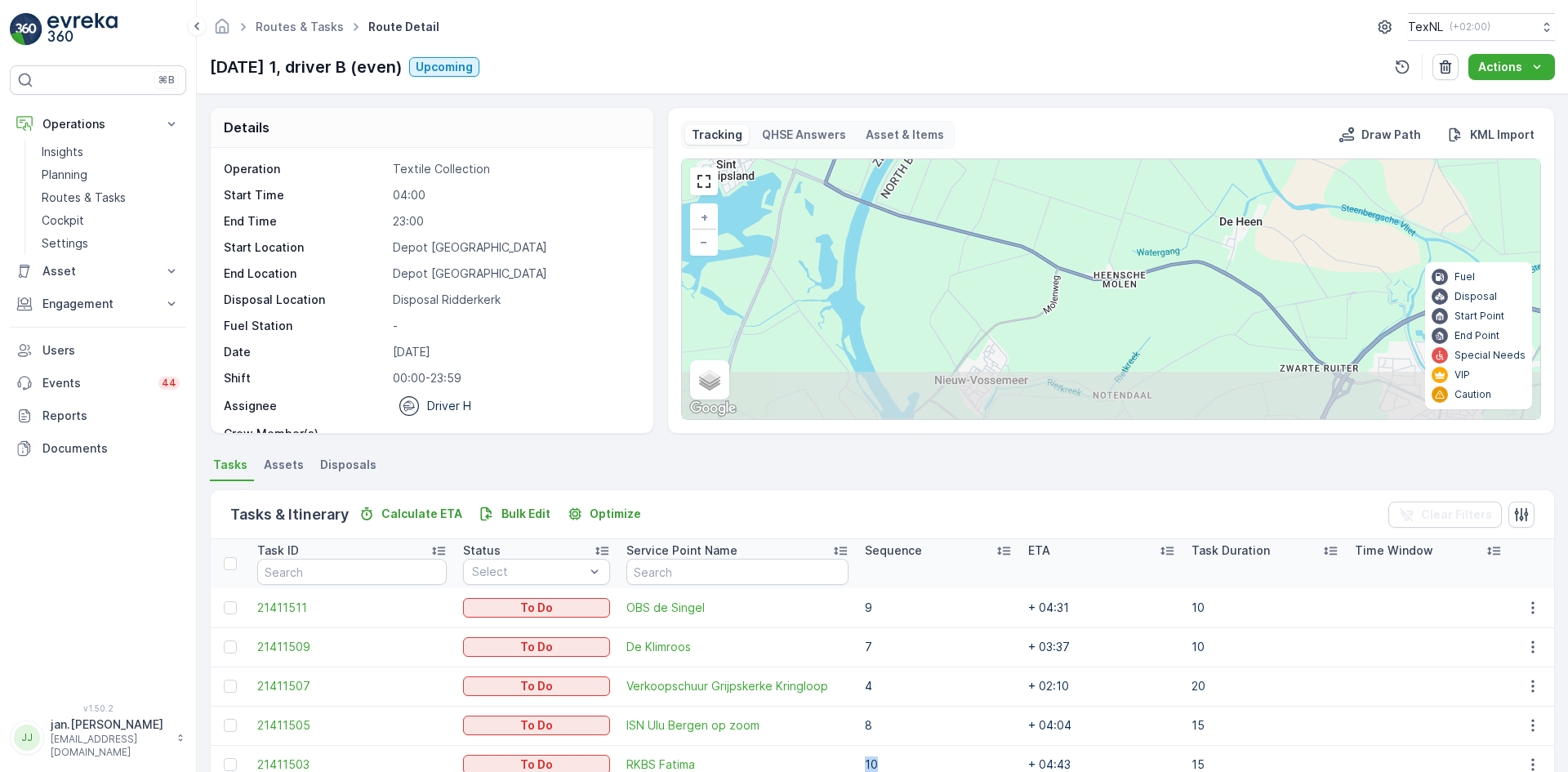
drag, startPoint x: 1071, startPoint y: 366, endPoint x: 1043, endPoint y: 305, distance: 67.1
click at [1043, 305] on div "1 2 6 7 8 11 4 3 9 10 + − Satellite Roadmap Terrain Hybrid Leaflet Keyboard sho…" at bounding box center [1111, 288] width 858 height 260
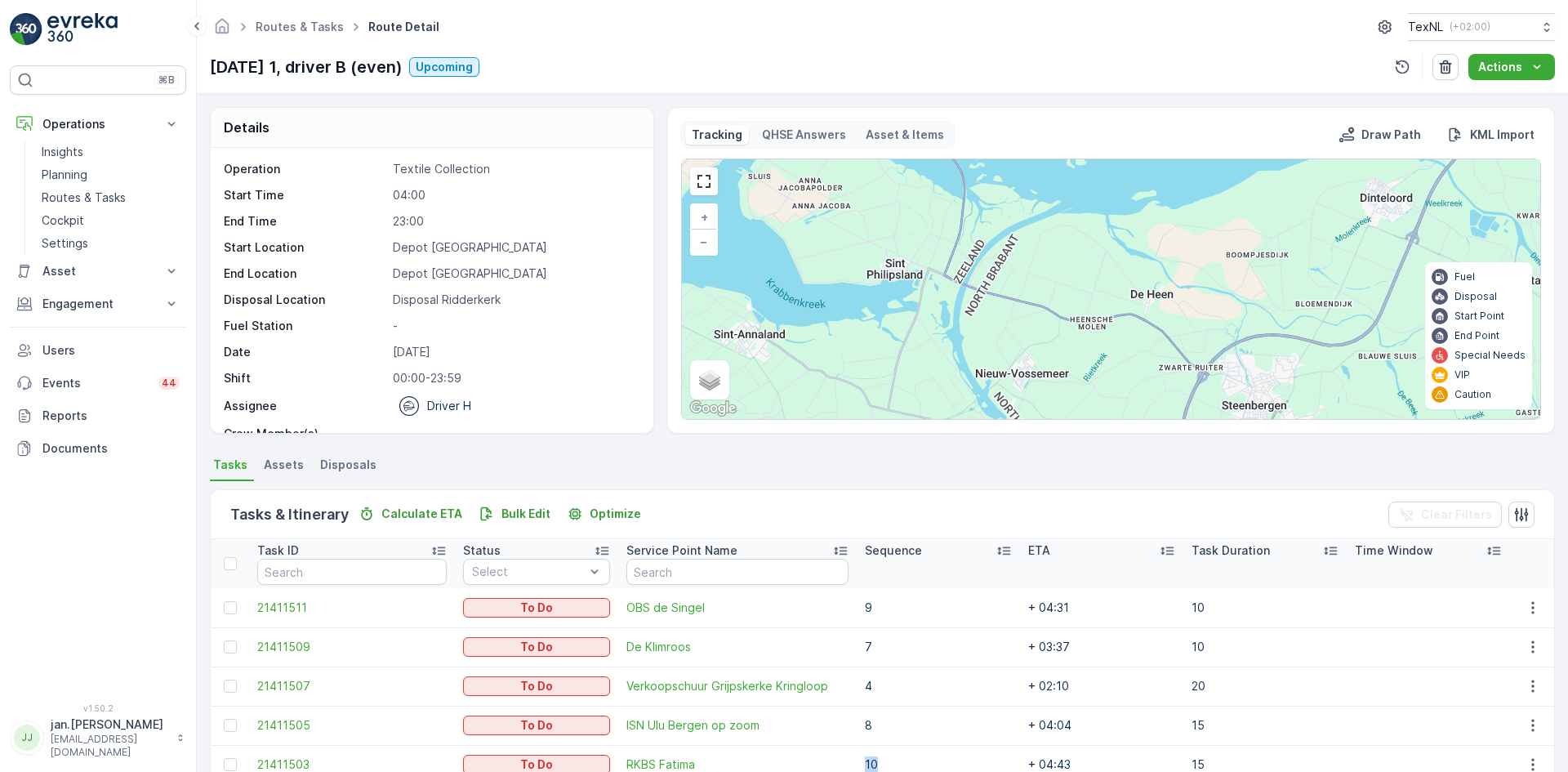
drag, startPoint x: 985, startPoint y: 309, endPoint x: 994, endPoint y: 339, distance: 31.3
click at [994, 339] on div "2 1 2 6 7 8 11 4 3 + − Satellite Roadmap Terrain Hybrid Leaflet Keyboard shortc…" at bounding box center [1111, 288] width 858 height 260
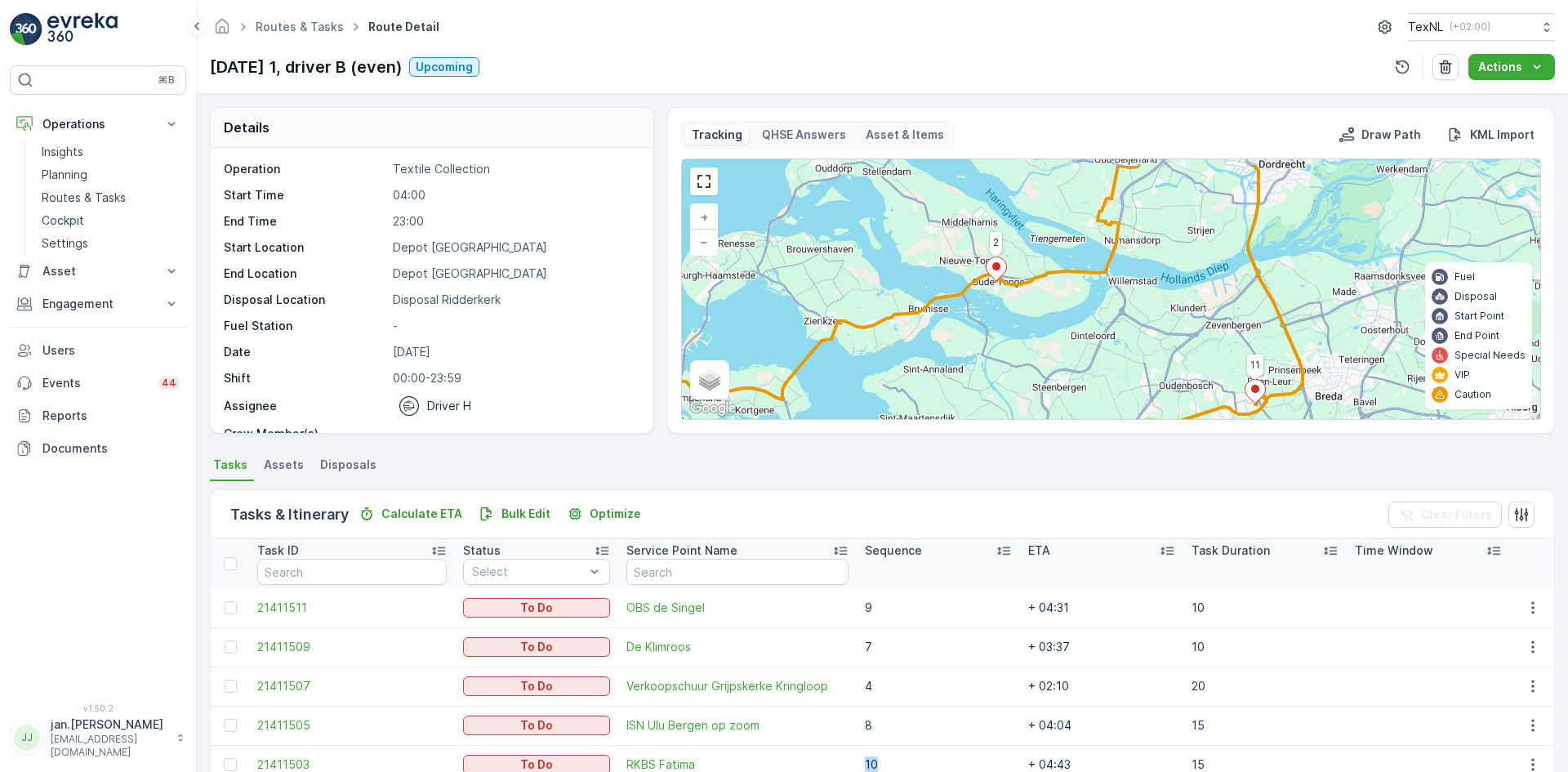
drag, startPoint x: 984, startPoint y: 302, endPoint x: 988, endPoint y: 357, distance: 55.1
click at [988, 357] on div "2 2 1 2 6 7 8 11 + − Satellite Roadmap Terrain Hybrid Leaflet Keyboard shortcut…" at bounding box center [1111, 288] width 858 height 260
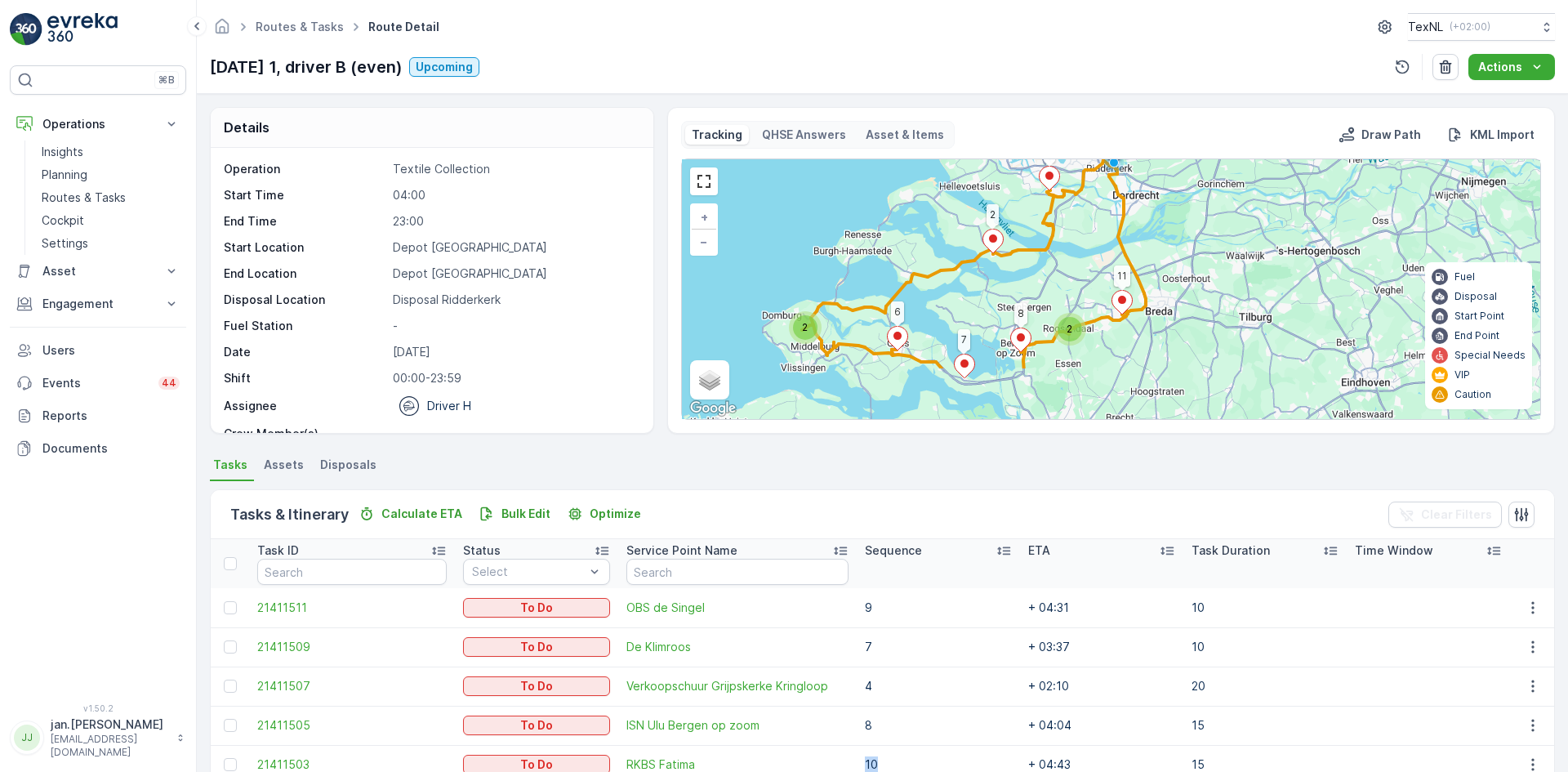
drag, startPoint x: 1059, startPoint y: 387, endPoint x: 1058, endPoint y: 311, distance: 76.0
click at [1058, 311] on div "2 2 1 2 6 7 8 11 + − Satellite Roadmap Terrain Hybrid Leaflet Keyboard shortcut…" at bounding box center [1111, 288] width 858 height 260
drag, startPoint x: 706, startPoint y: 175, endPoint x: 706, endPoint y: 246, distance: 71.0
click at [706, 175] on link at bounding box center [704, 182] width 25 height 25
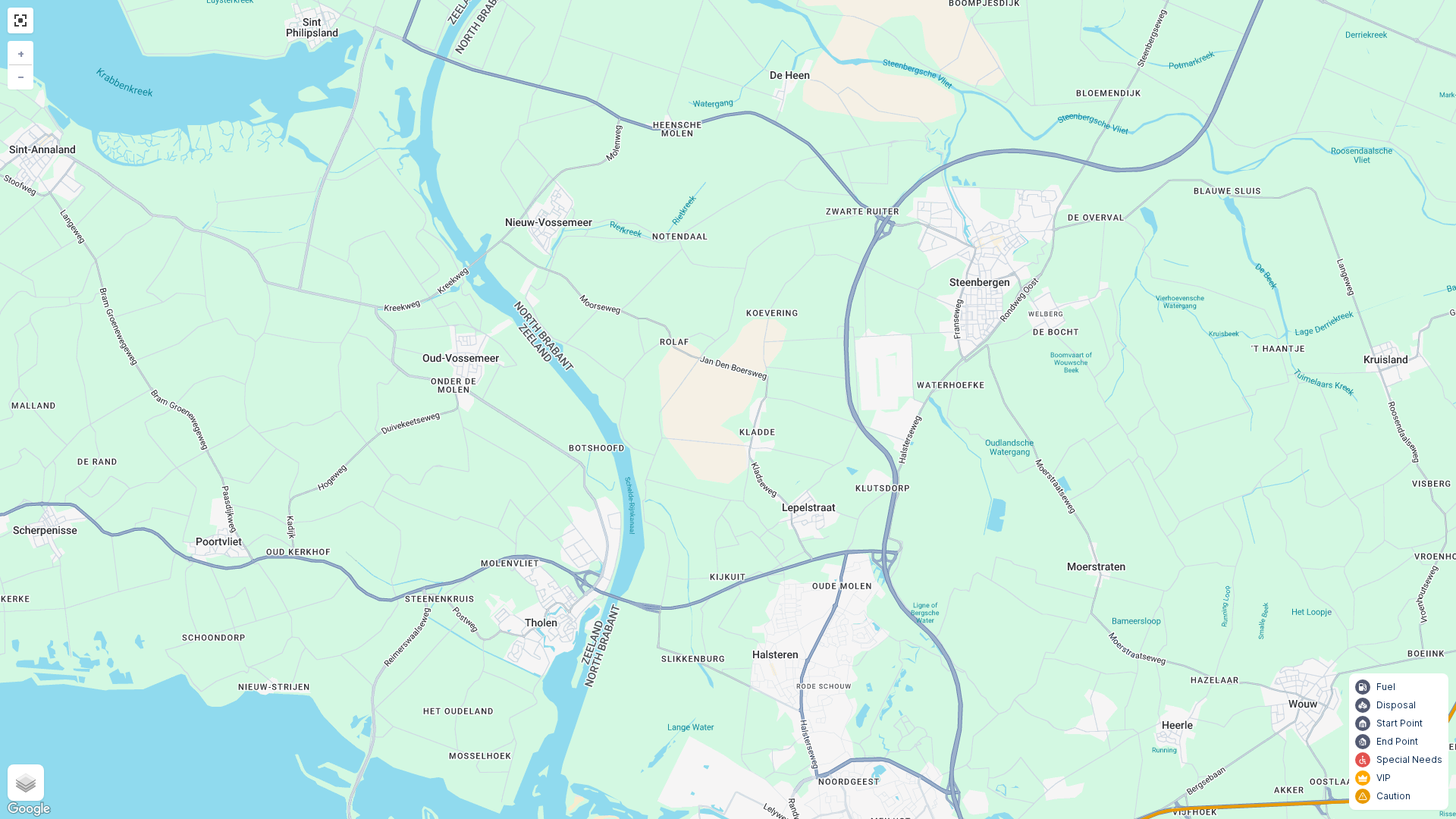
drag, startPoint x: 314, startPoint y: 427, endPoint x: 434, endPoint y: 410, distance: 121.2
click at [434, 410] on div "1 2 6 7 8 11 4 3 9 10 + − Satellite Roadmap Terrain Hybrid Leaflet Keyboard sho…" at bounding box center [728, 409] width 1456 height 819
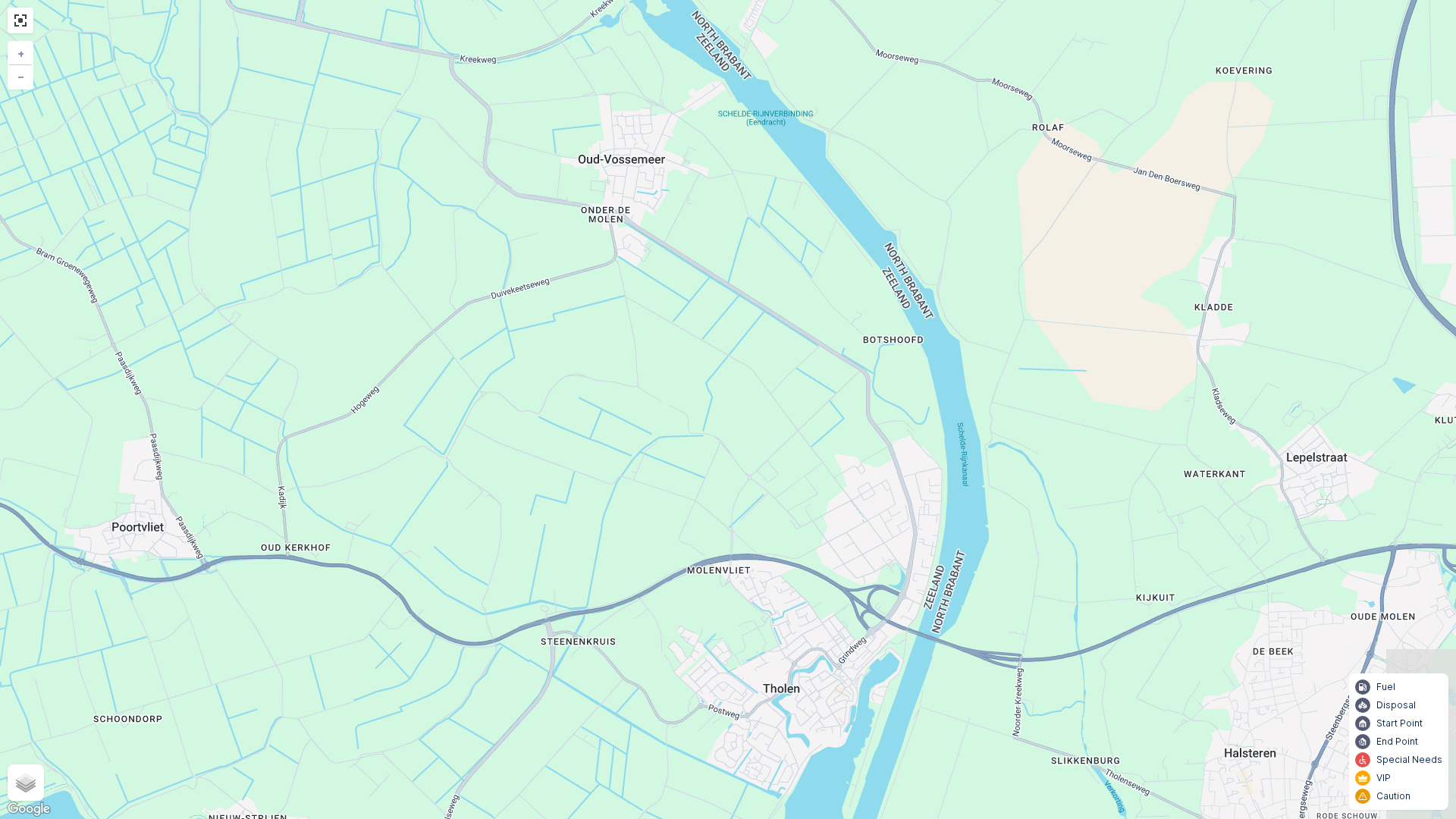
drag, startPoint x: 526, startPoint y: 363, endPoint x: 469, endPoint y: 231, distance: 143.8
click at [469, 231] on div "1 2 6 7 8 11 4 3 9 10 + − Satellite Roadmap Terrain Hybrid Leaflet Keyboard sho…" at bounding box center [728, 409] width 1456 height 819
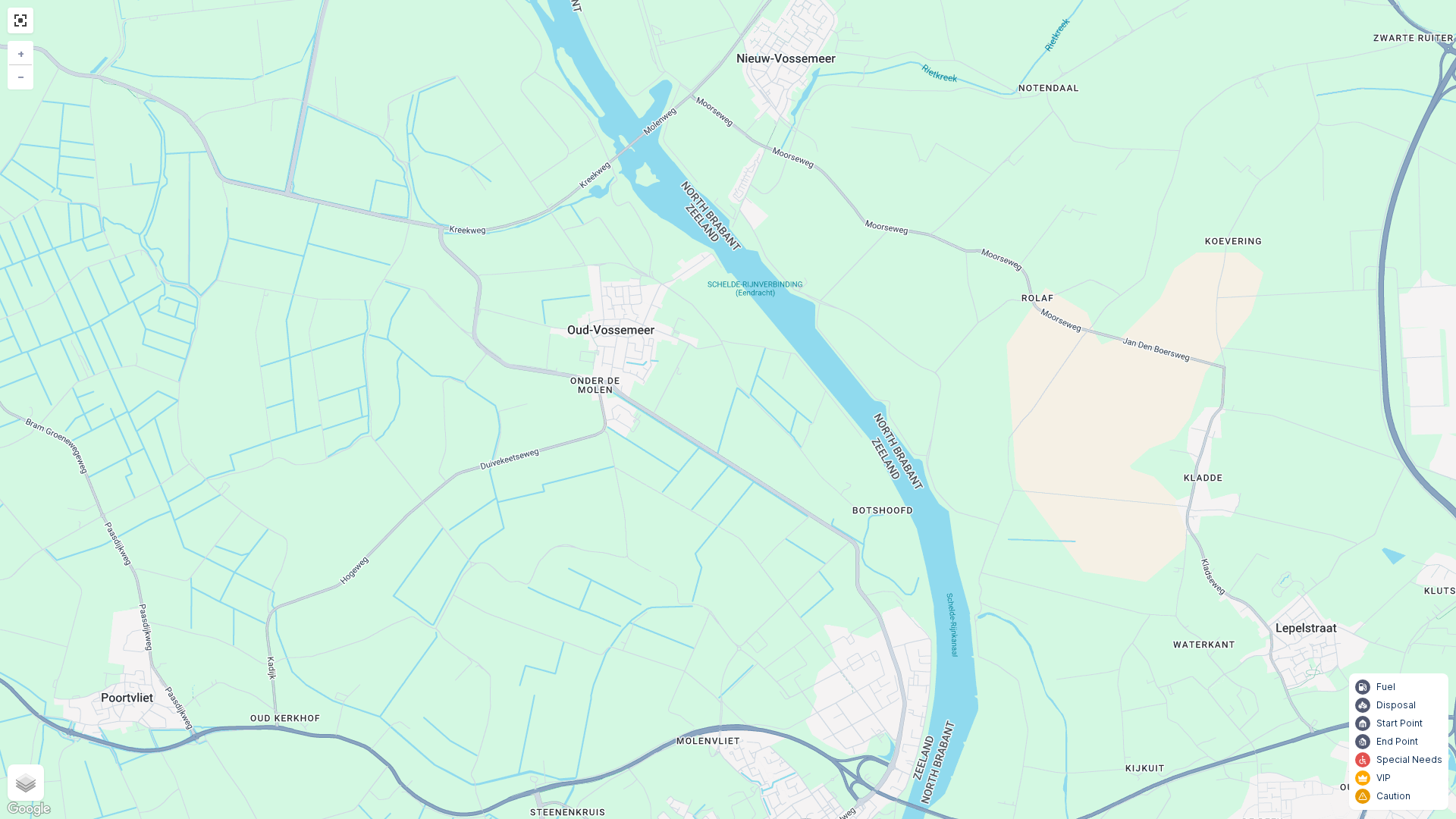
drag, startPoint x: 630, startPoint y: 348, endPoint x: 630, endPoint y: 550, distance: 202.0
click at [628, 544] on div "1 2 6 7 8 11 4 3 9 10 + − Satellite Roadmap Terrain Hybrid Leaflet Keyboard sho…" at bounding box center [728, 409] width 1456 height 819
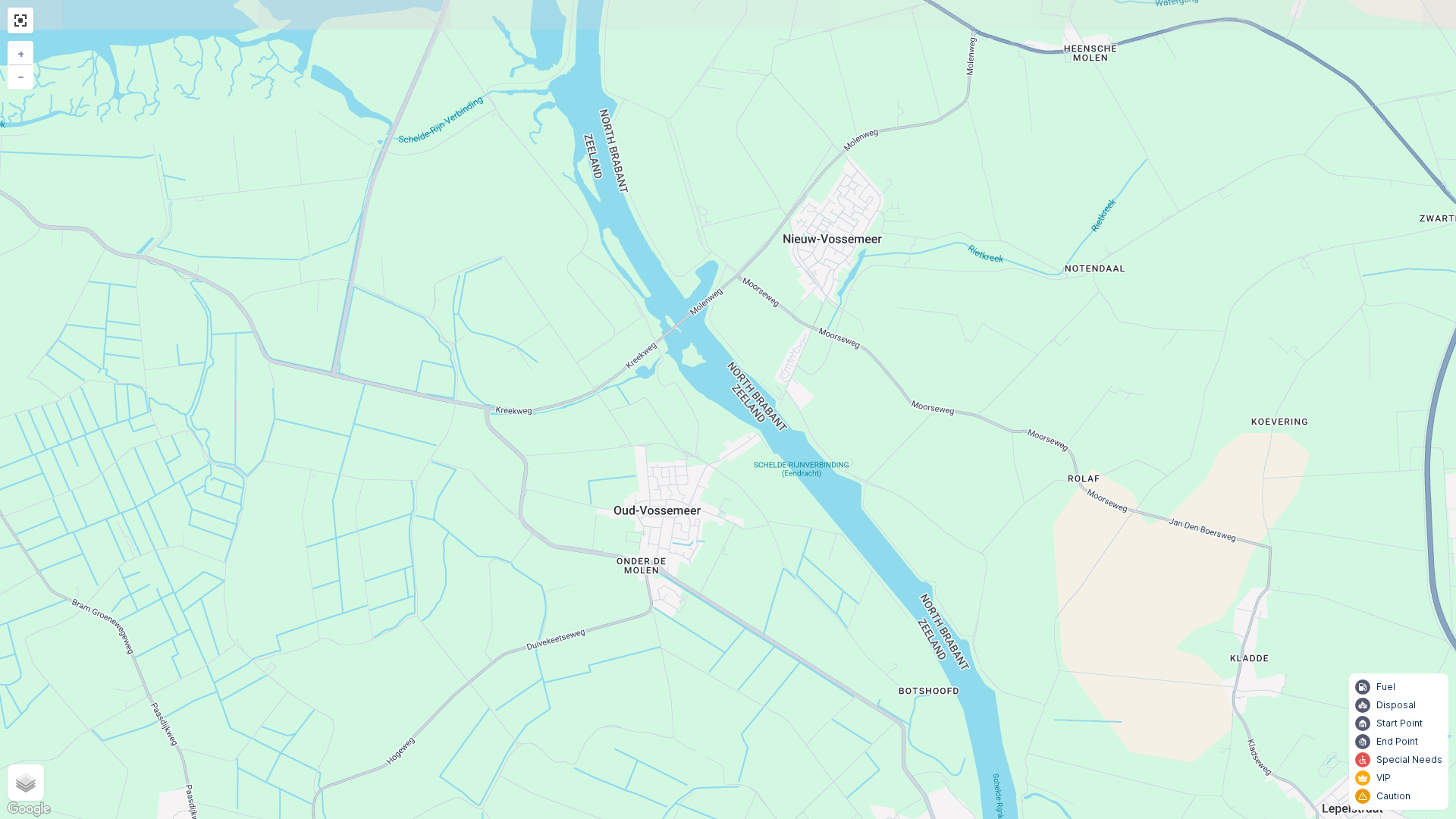
drag, startPoint x: 626, startPoint y: 390, endPoint x: 652, endPoint y: 556, distance: 168.0
click at [652, 556] on div "1 2 6 7 8 11 4 3 9 10 + − Satellite Roadmap Terrain Hybrid Leaflet Keyboard sho…" at bounding box center [728, 409] width 1456 height 819
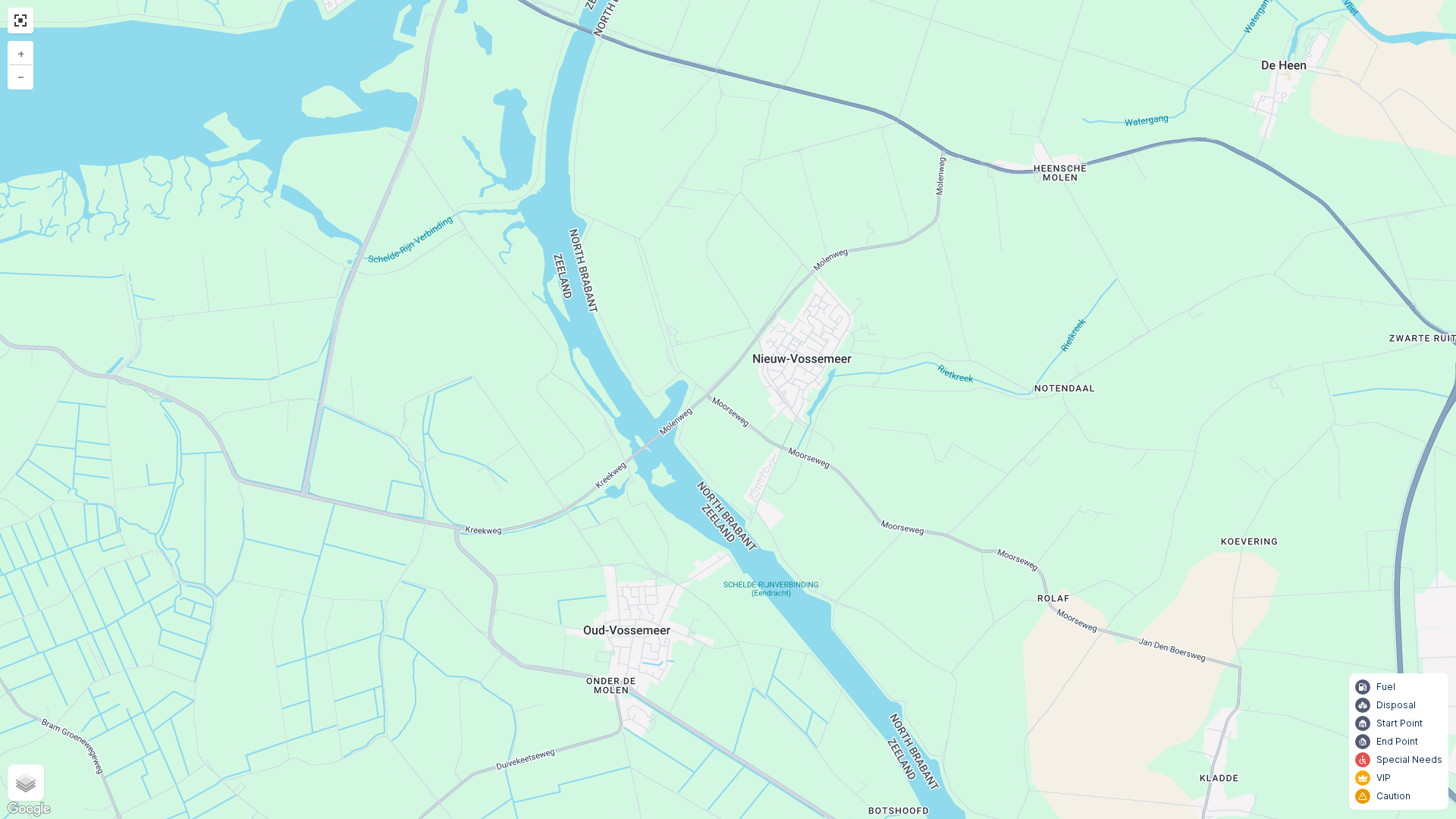
drag, startPoint x: 690, startPoint y: 391, endPoint x: 667, endPoint y: 472, distance: 84.2
click at [667, 474] on div "1 2 6 7 8 11 4 3 9 10 + − Satellite Roadmap Terrain Hybrid Leaflet Keyboard sho…" at bounding box center [728, 409] width 1456 height 819
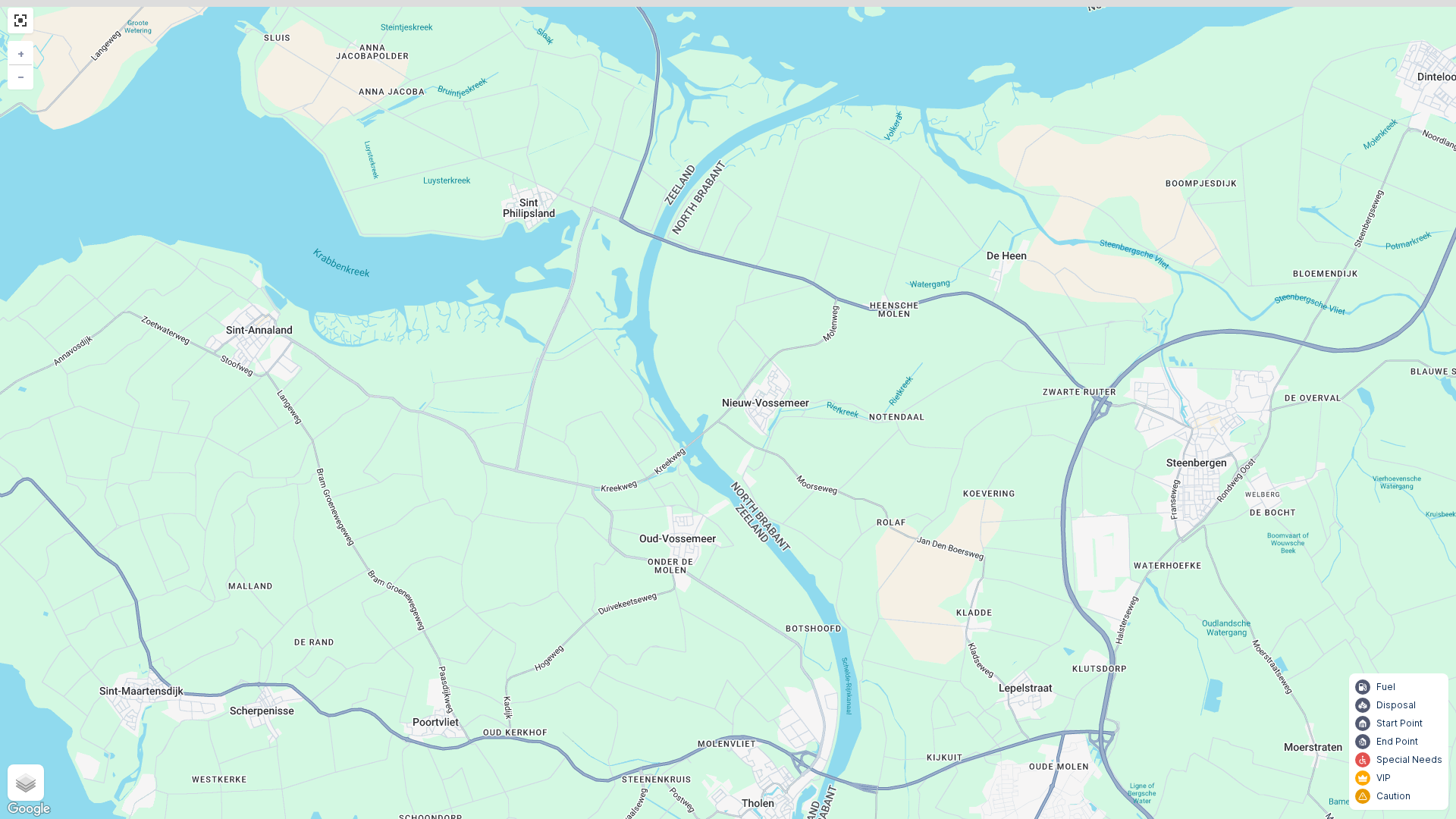
drag, startPoint x: 495, startPoint y: 144, endPoint x: 565, endPoint y: 284, distance: 156.5
click at [565, 286] on div "1 2 6 7 8 11 4 3 9 10 + − Satellite Roadmap Terrain Hybrid Leaflet Keyboard sho…" at bounding box center [728, 409] width 1456 height 819
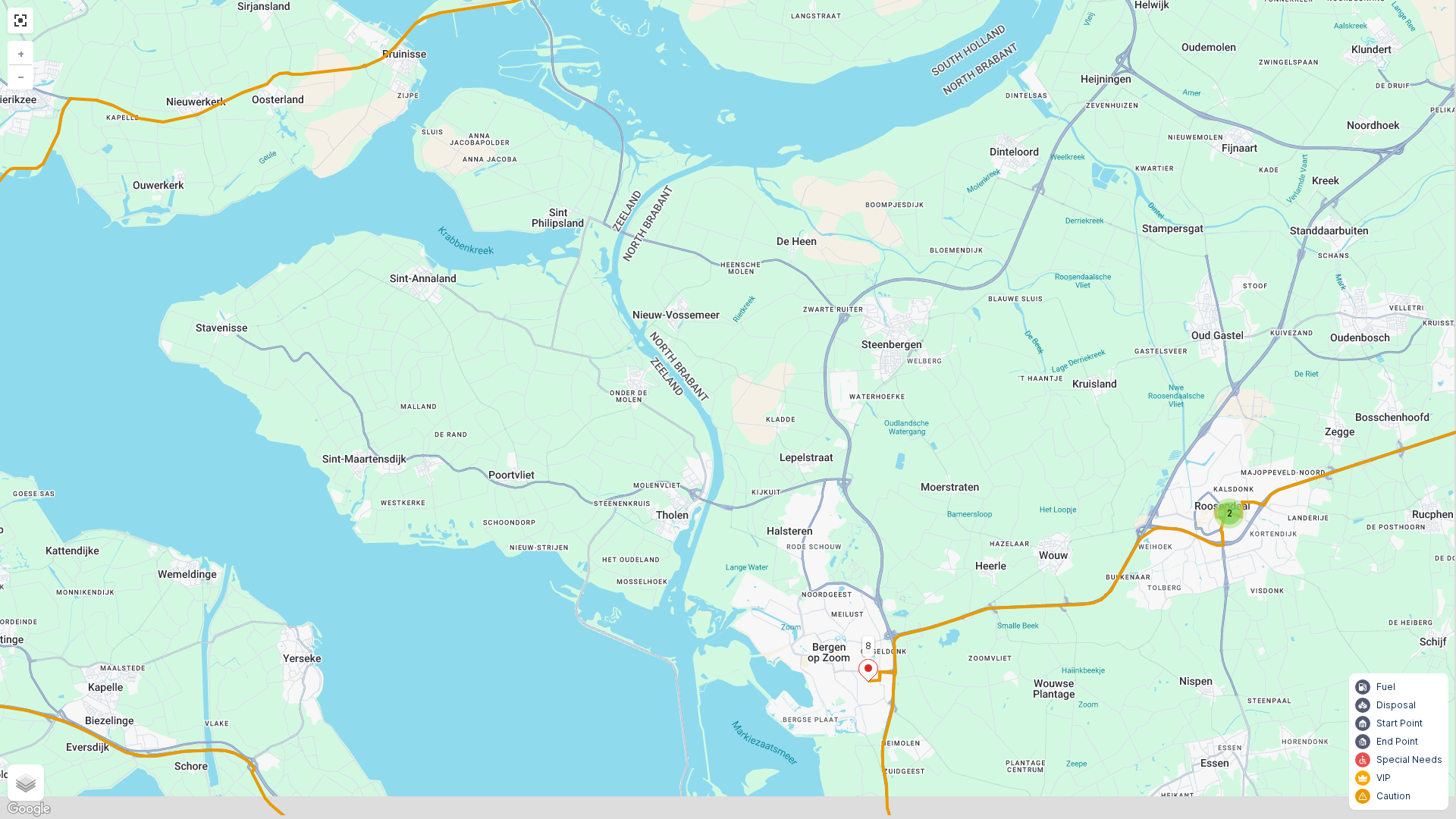
drag, startPoint x: 928, startPoint y: 621, endPoint x: 919, endPoint y: 564, distance: 57.7
click at [919, 564] on div "2 1 2 6 7 8 11 4 3 + − Satellite Roadmap Terrain Hybrid Leaflet Keyboard shortc…" at bounding box center [728, 409] width 1456 height 819
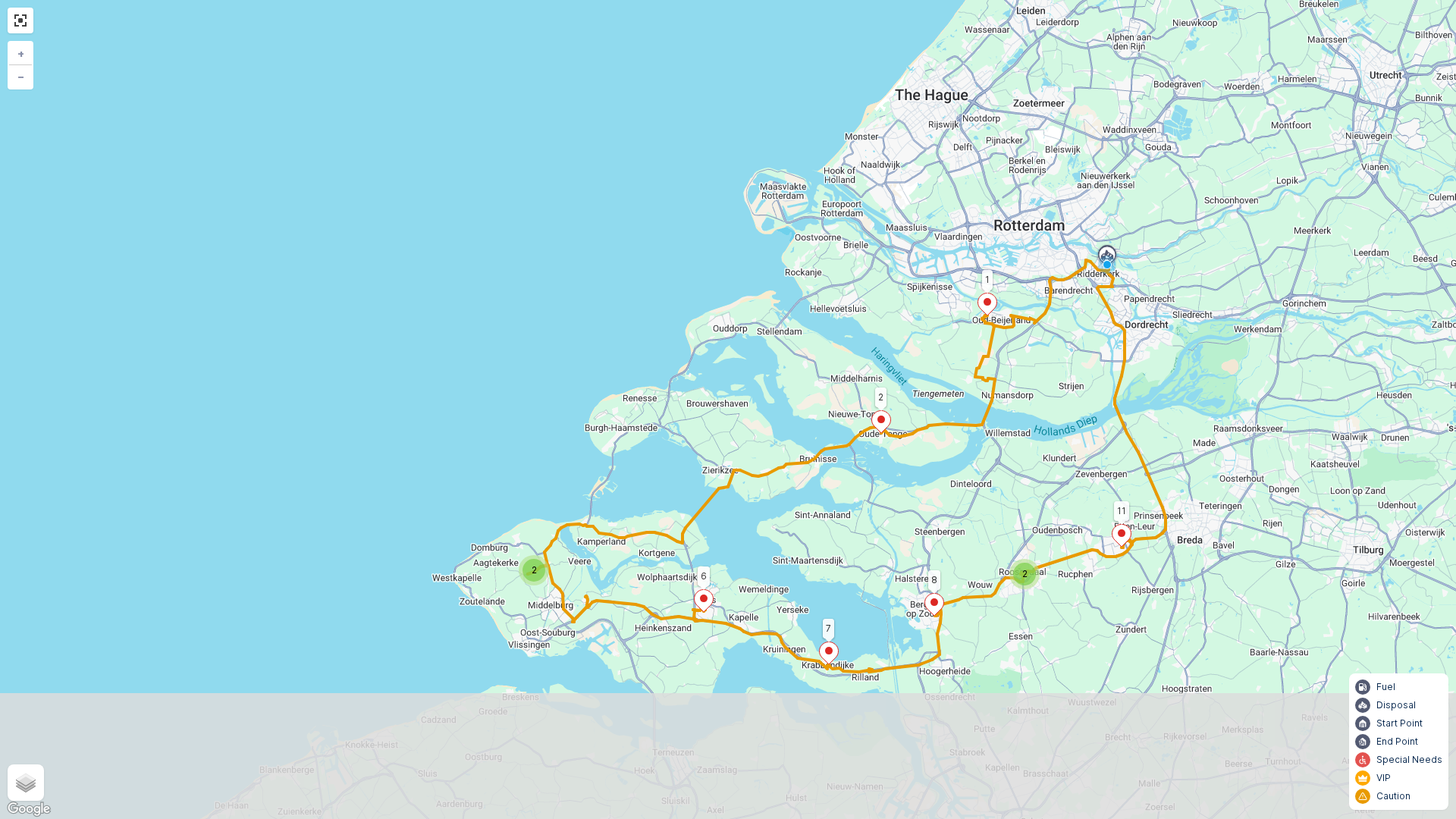
drag, startPoint x: 958, startPoint y: 592, endPoint x: 979, endPoint y: 437, distance: 156.4
click at [979, 437] on div "2 2 1 2 6 7 8 11 + − Satellite Roadmap Terrain Hybrid Leaflet Keyboard shortcut…" at bounding box center [728, 409] width 1456 height 819
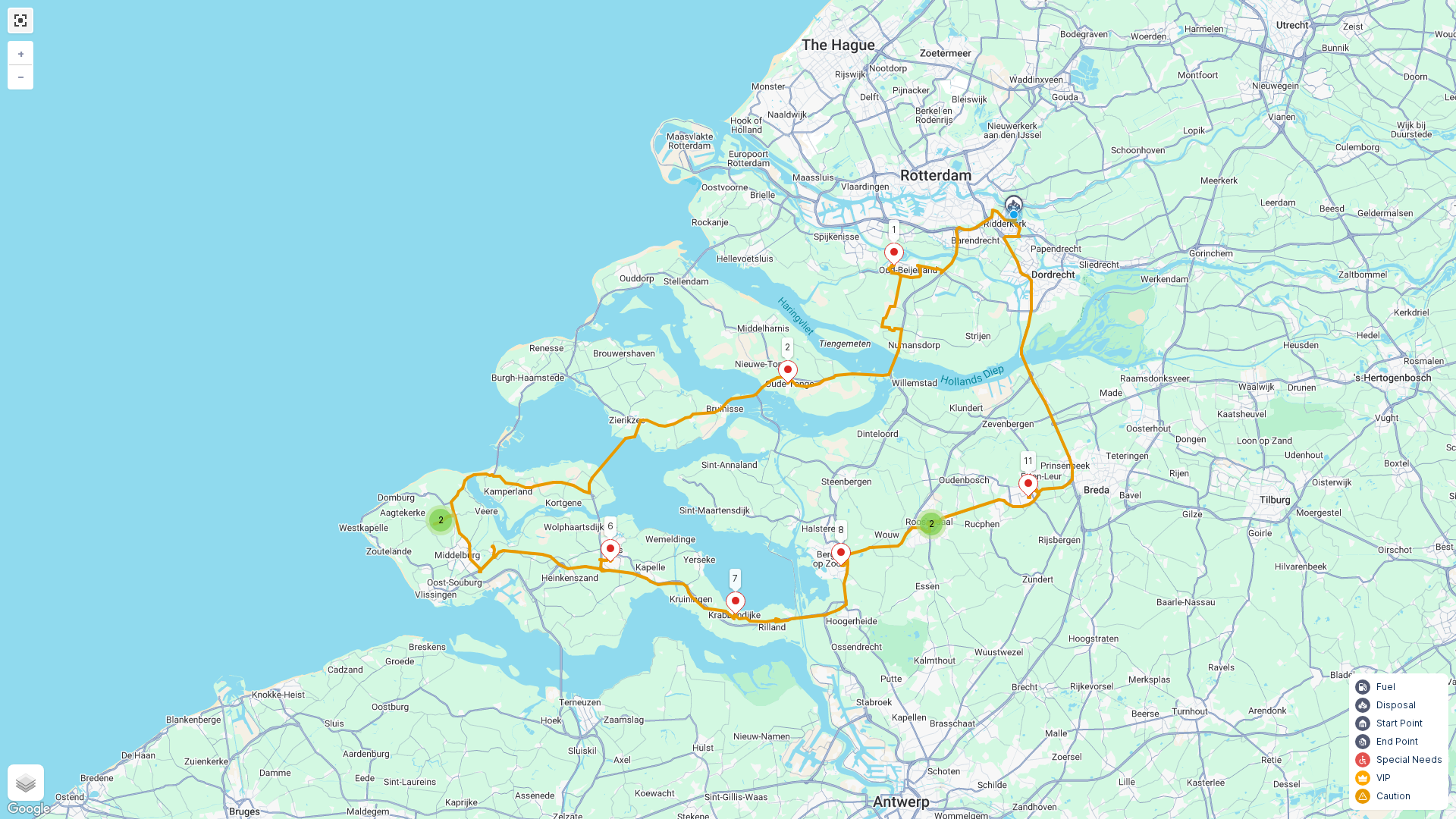
click at [19, 16] on link at bounding box center [20, 20] width 23 height 23
